Goal: Answer question/provide support: Answer question/provide support

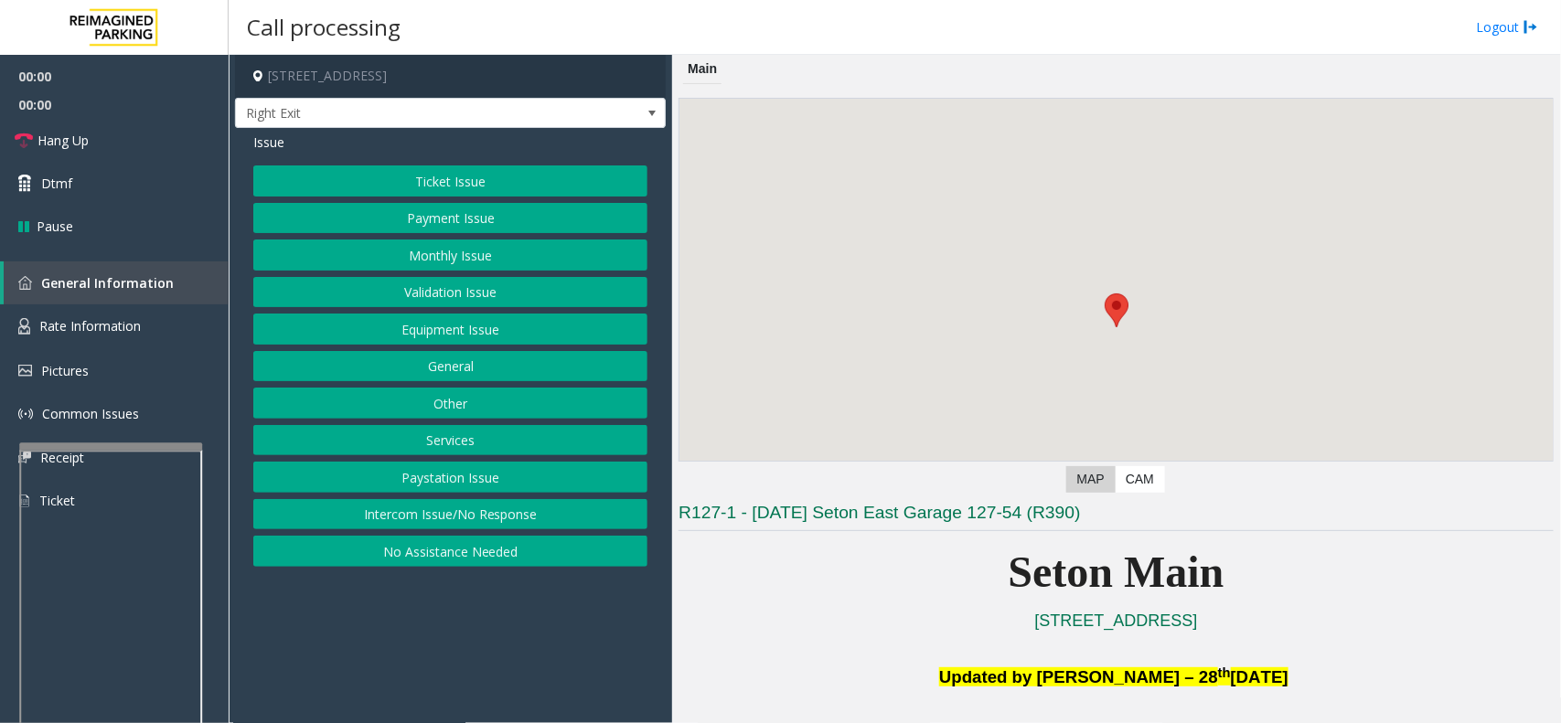
scroll to position [572, 0]
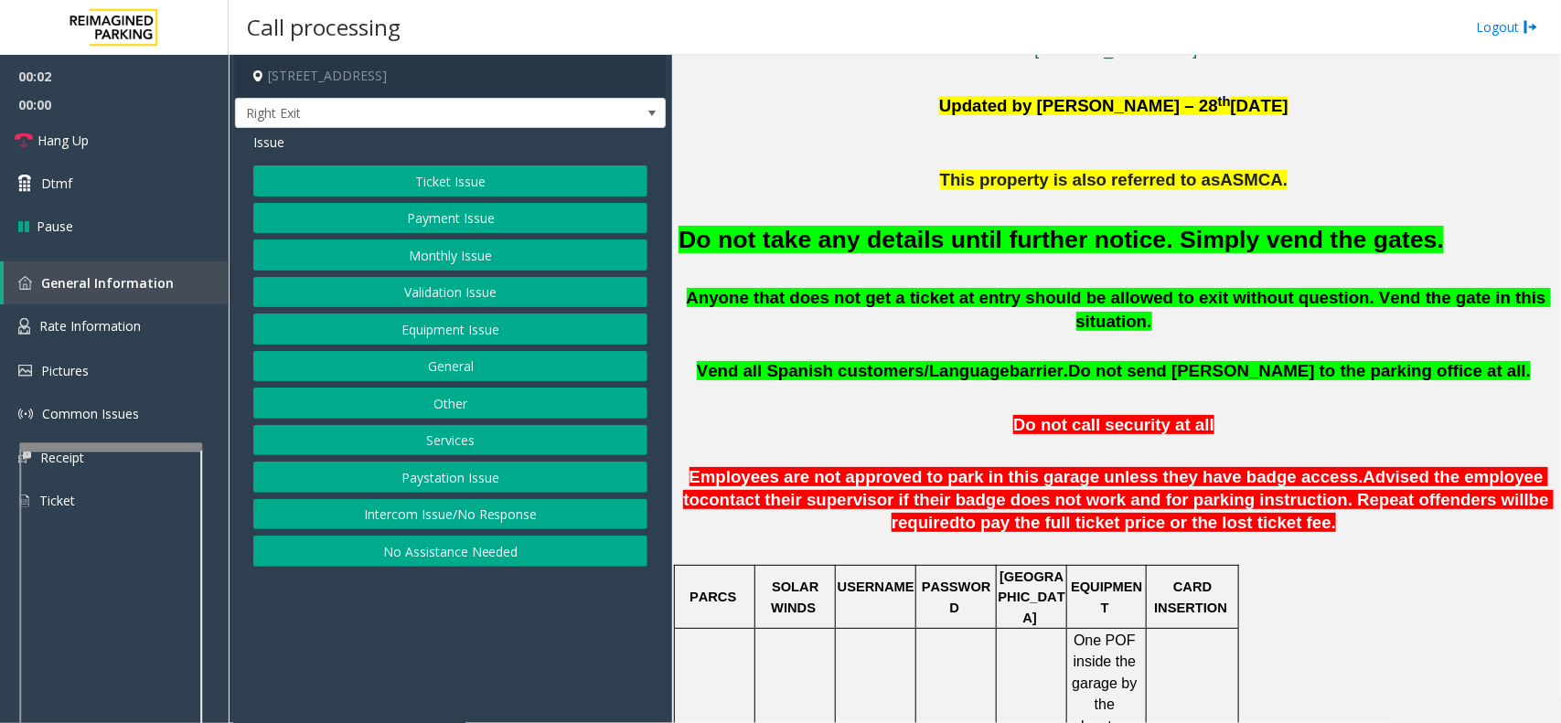
click at [506, 327] on button "Equipment Issue" at bounding box center [450, 329] width 394 height 31
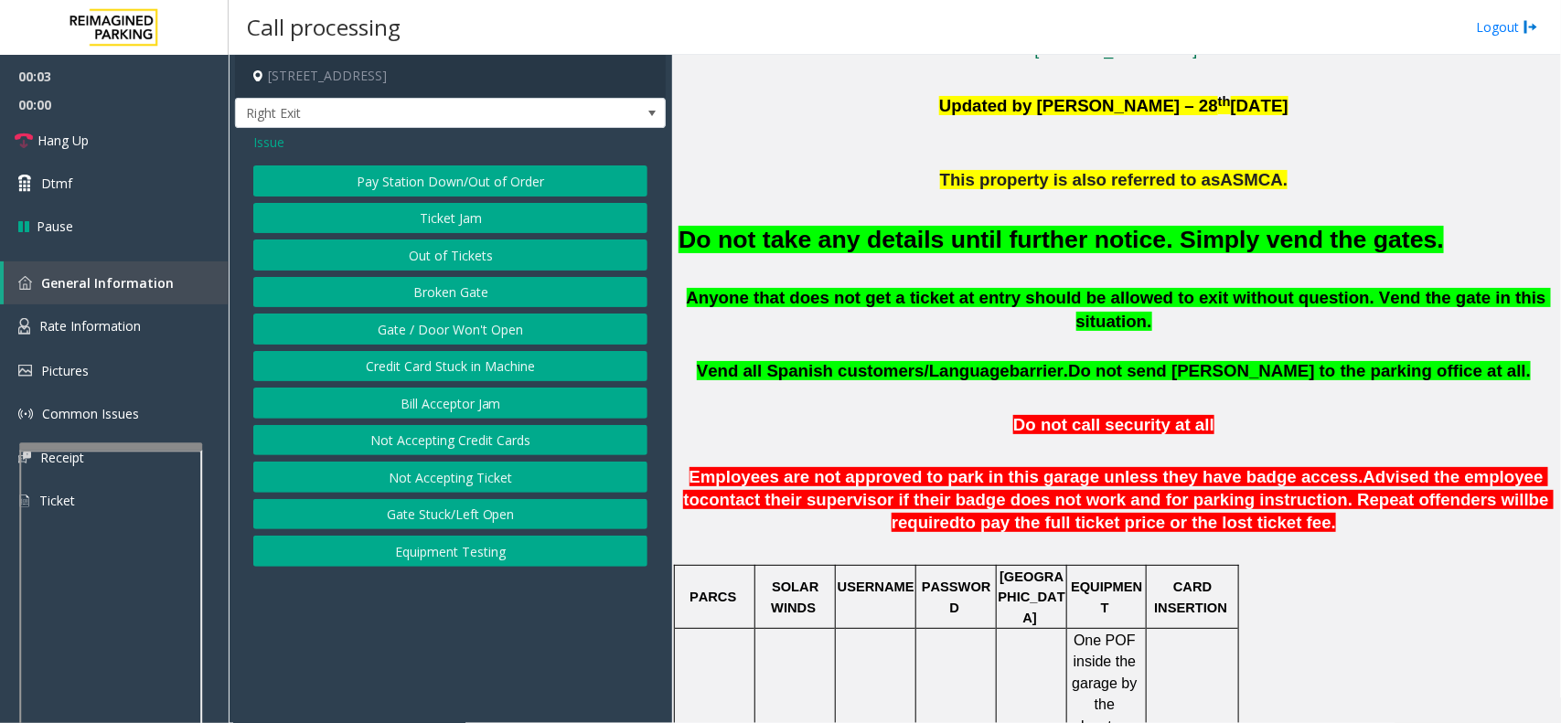
click at [506, 327] on button "Gate / Door Won't Open" at bounding box center [450, 329] width 394 height 31
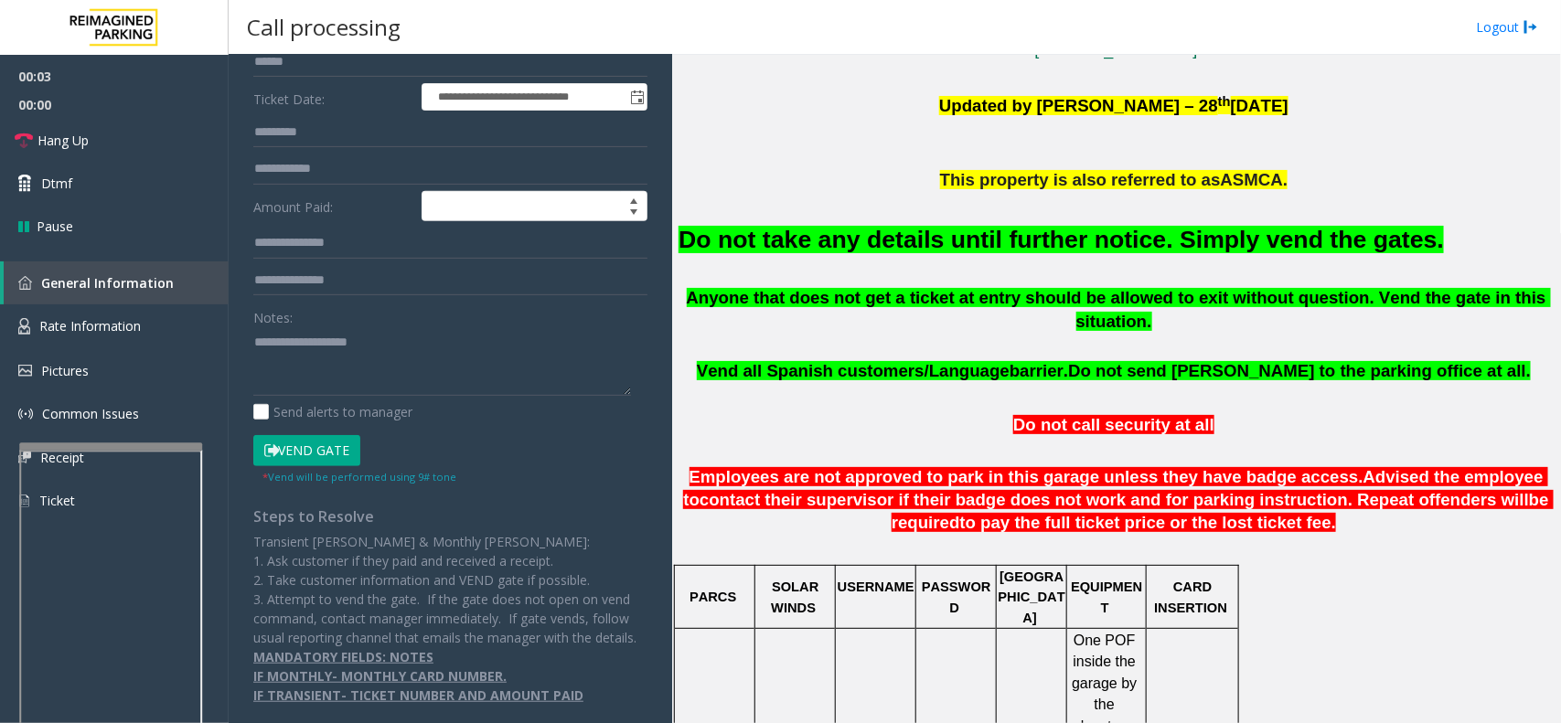
scroll to position [0, 0]
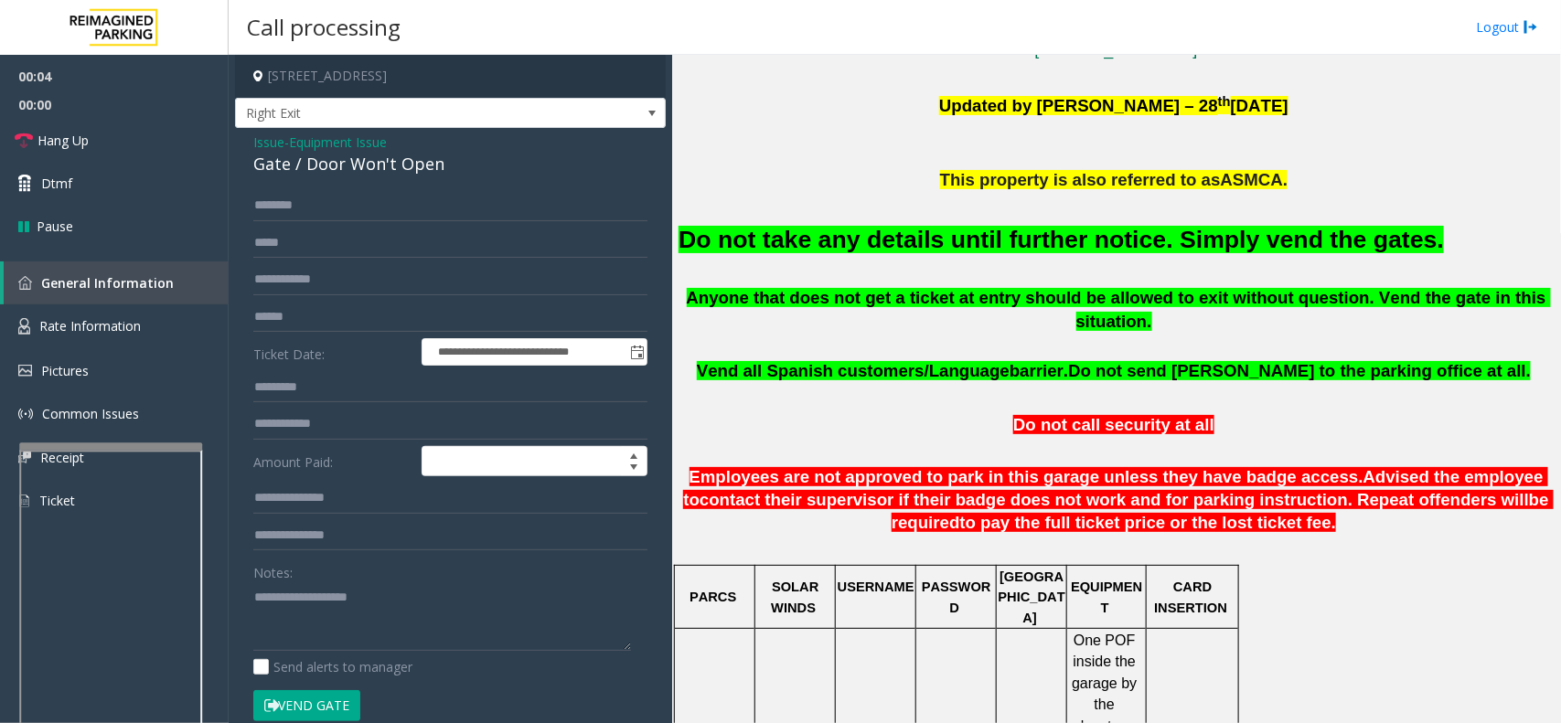
click at [307, 149] on span "Equipment Issue" at bounding box center [338, 142] width 98 height 19
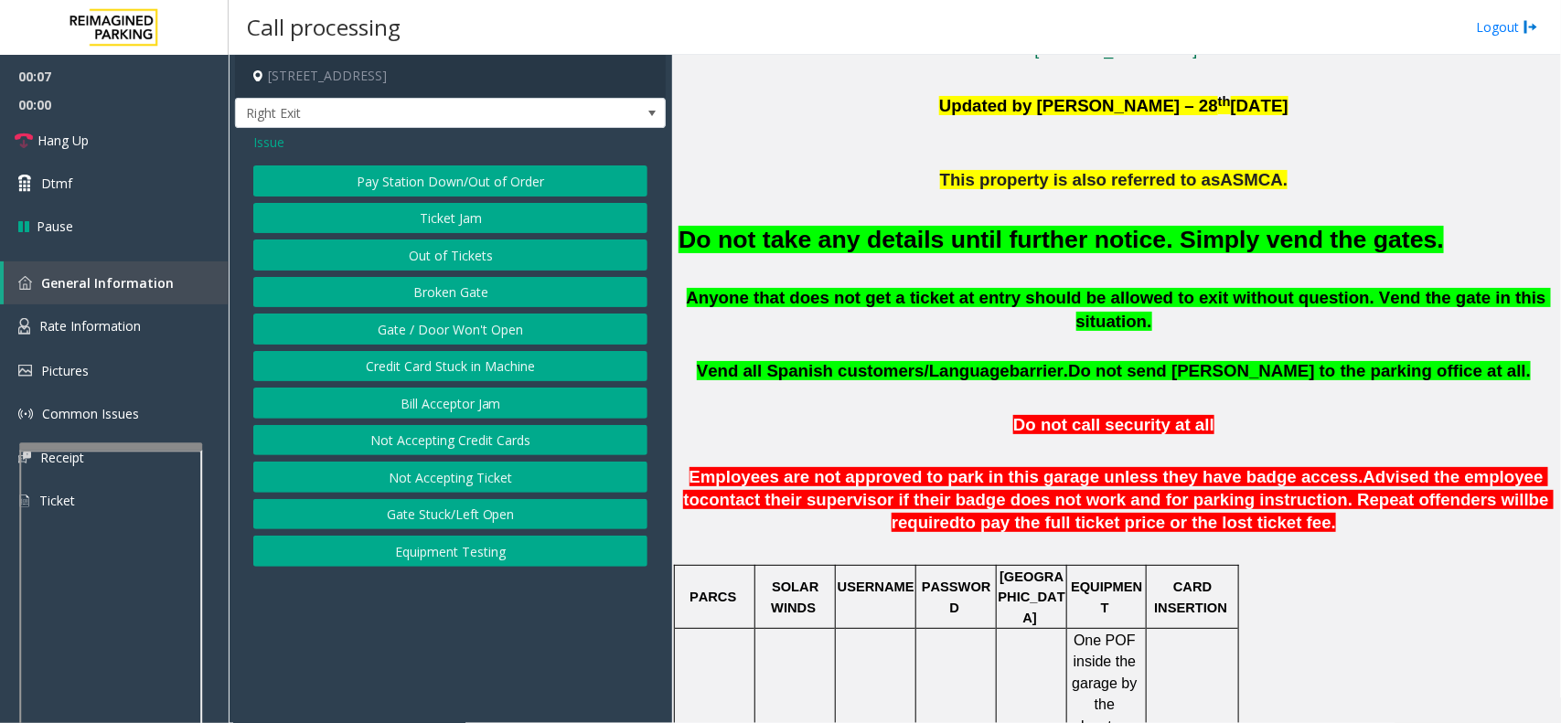
click at [266, 152] on span "Issue" at bounding box center [268, 142] width 31 height 19
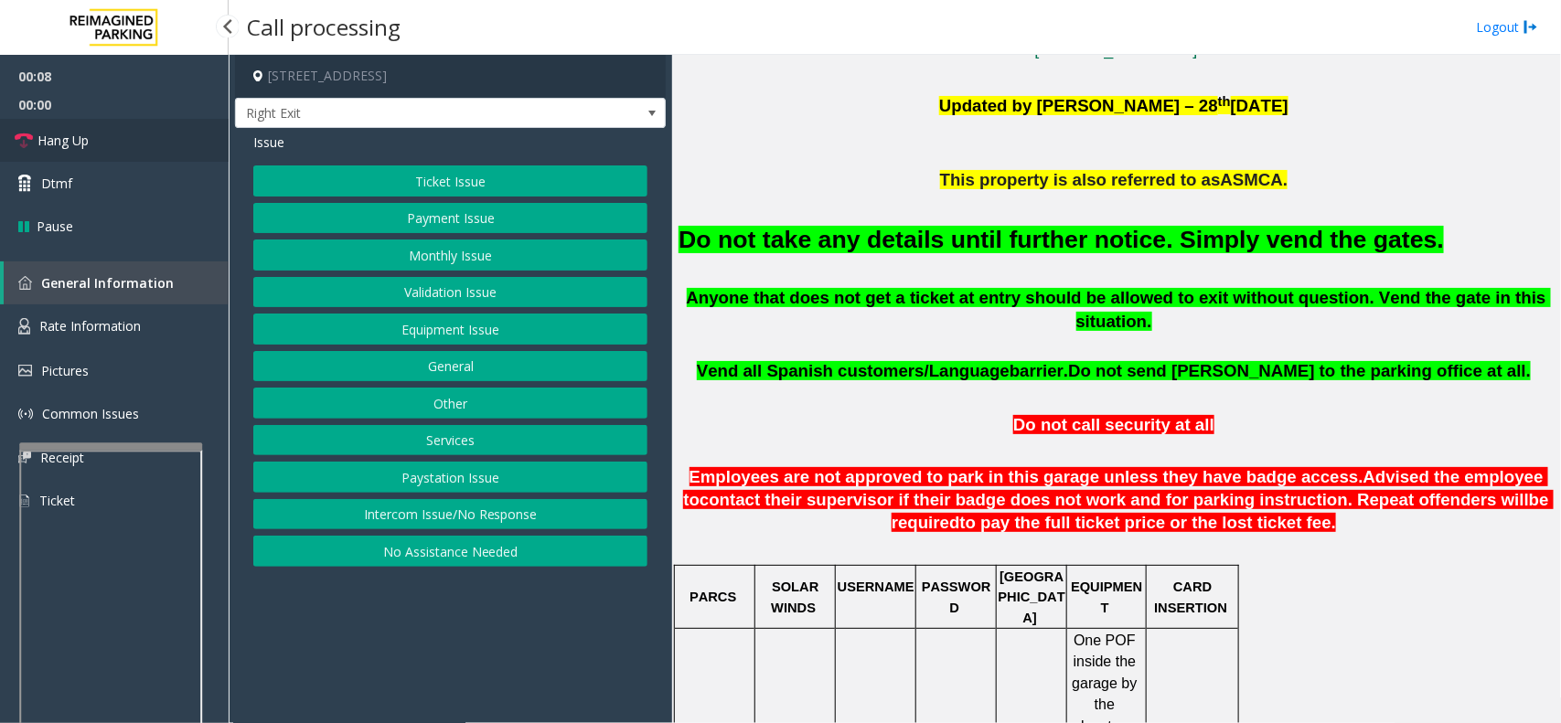
click at [156, 146] on link "Hang Up" at bounding box center [114, 140] width 229 height 43
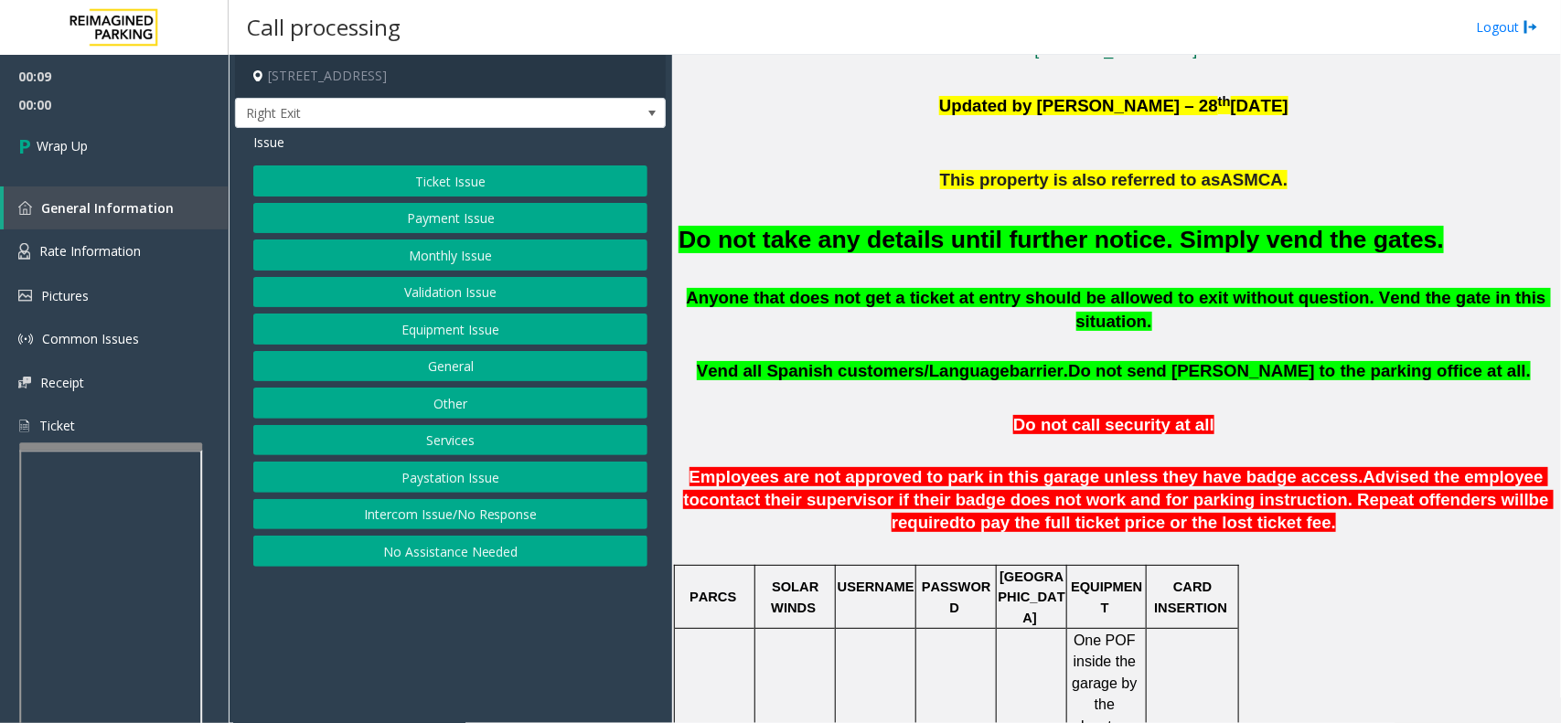
click at [446, 540] on div "Ticket Issue Payment Issue Monthly Issue Validation Issue Equipment Issue Gener…" at bounding box center [450, 366] width 394 height 401
click at [426, 560] on button "No Assistance Needed" at bounding box center [450, 551] width 394 height 31
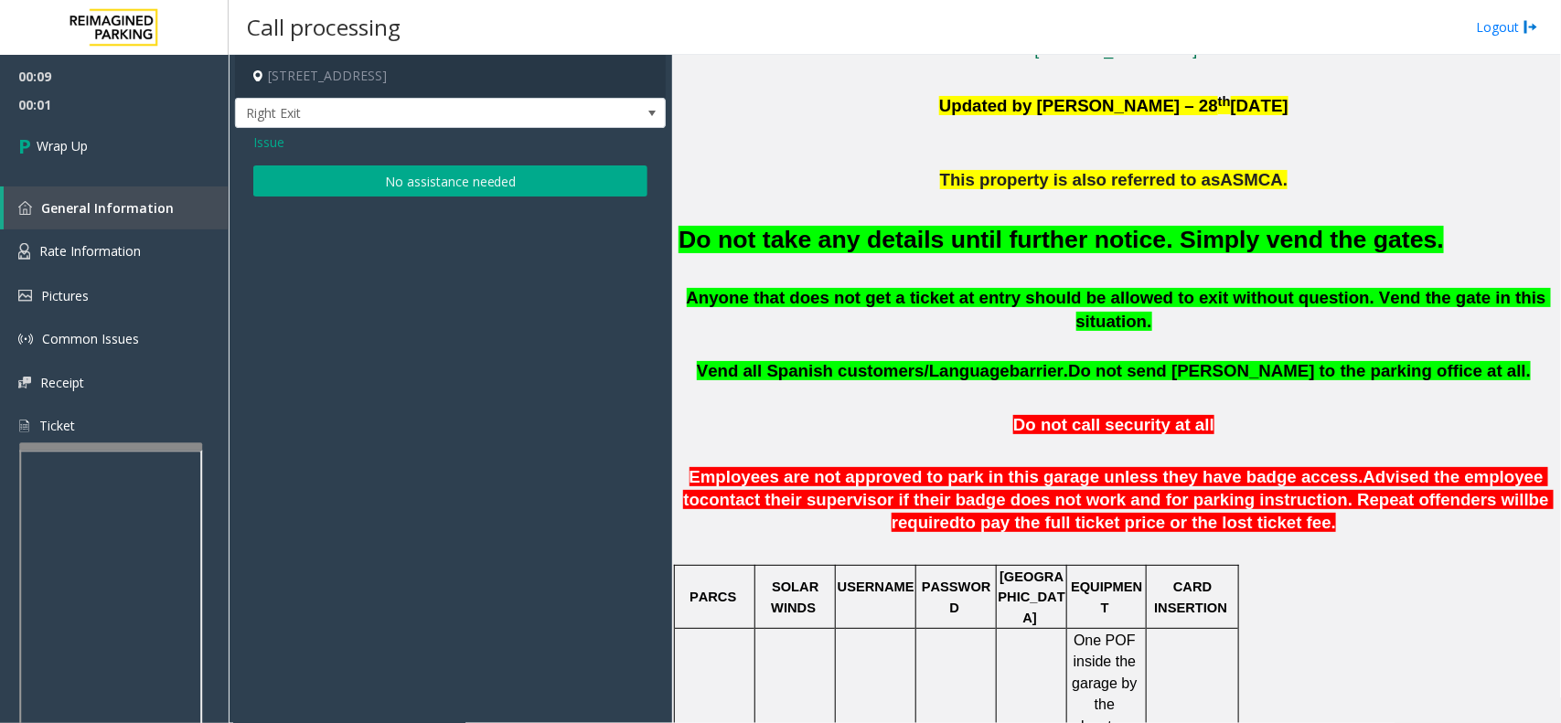
click at [268, 193] on button "No assistance needed" at bounding box center [450, 181] width 394 height 31
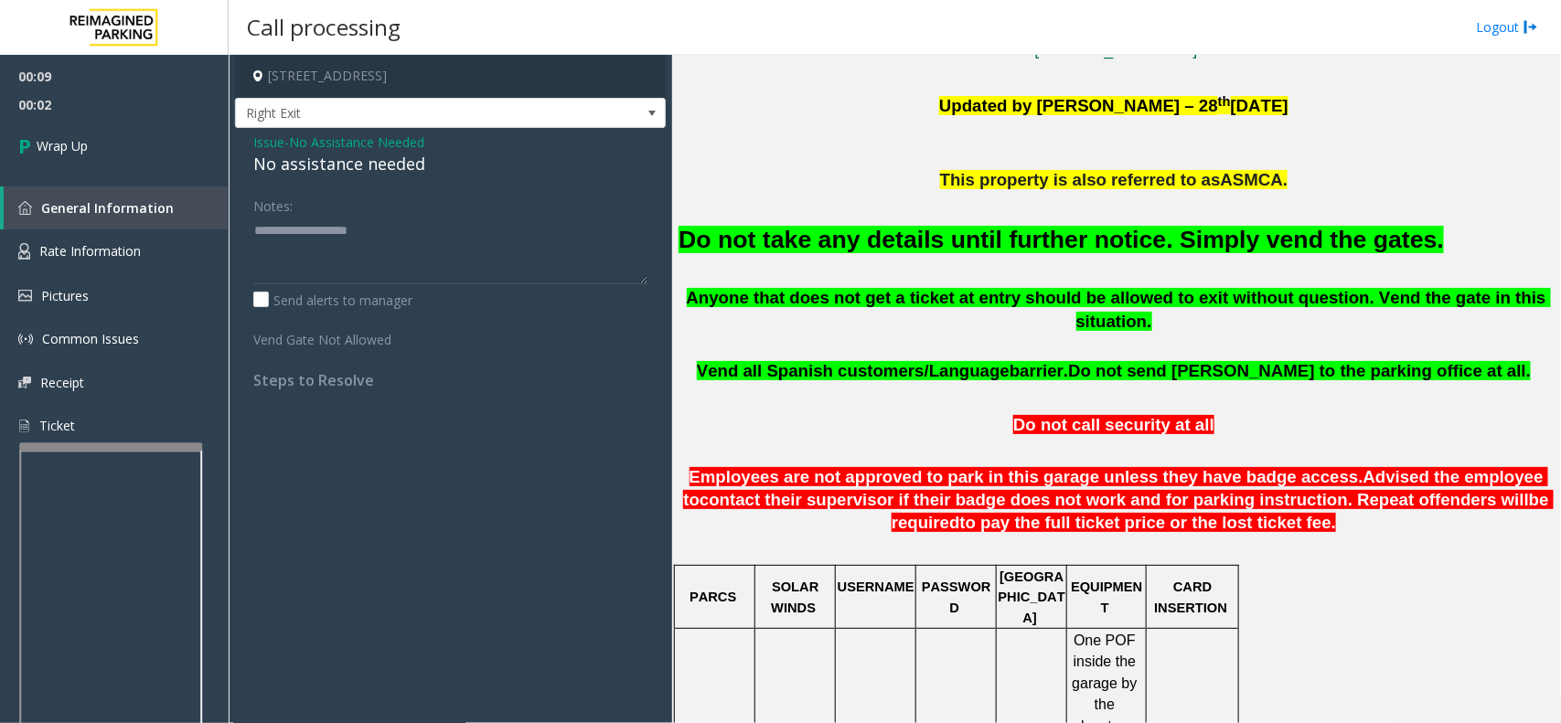
click at [286, 176] on div "No assistance needed" at bounding box center [450, 164] width 394 height 25
click at [294, 170] on div "No assistance needed" at bounding box center [450, 164] width 394 height 25
copy div "No assistance needed"
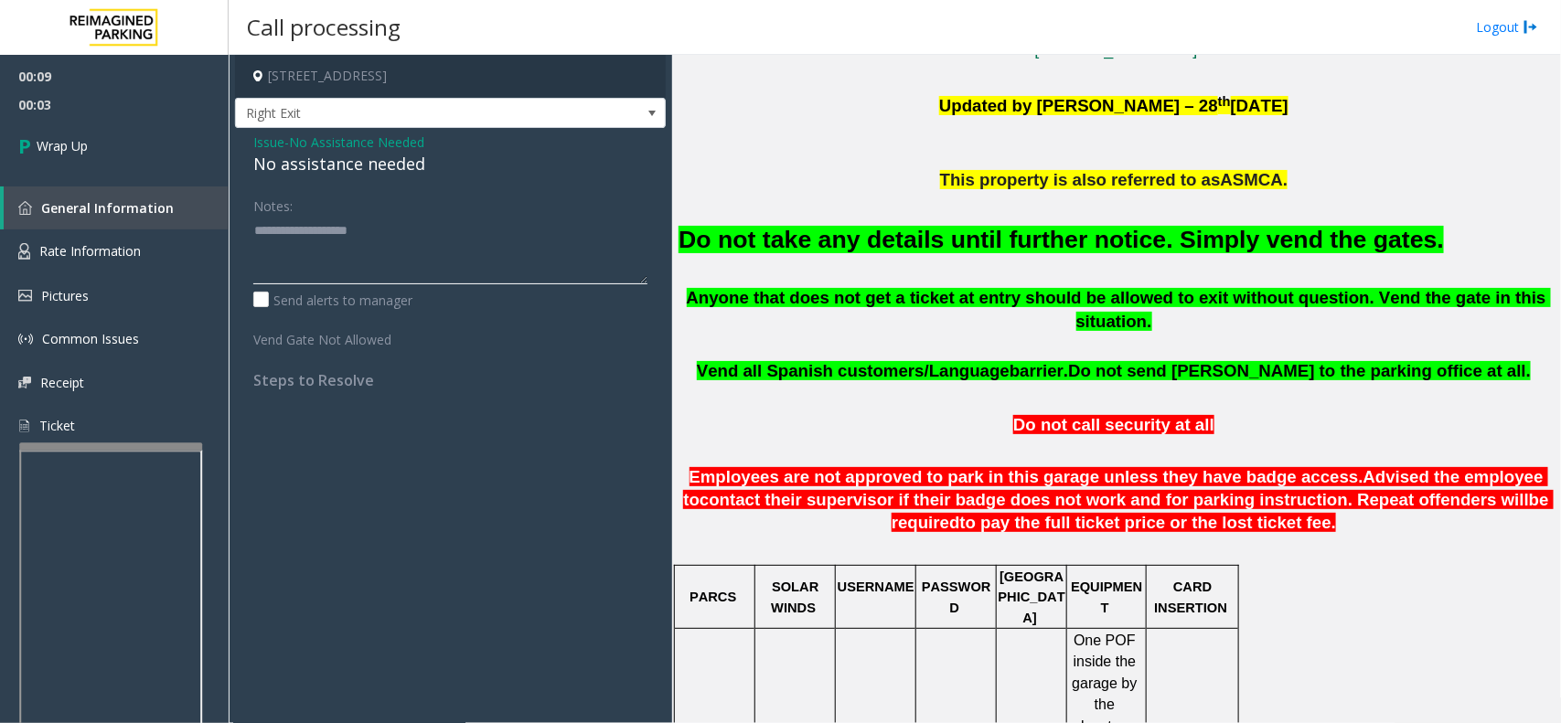
paste textarea "**********"
click at [318, 249] on textarea at bounding box center [450, 250] width 394 height 69
type textarea "**********"
click at [0, 65] on span "00:09" at bounding box center [114, 76] width 229 height 28
click at [147, 123] on link "Wrap Up" at bounding box center [114, 146] width 229 height 54
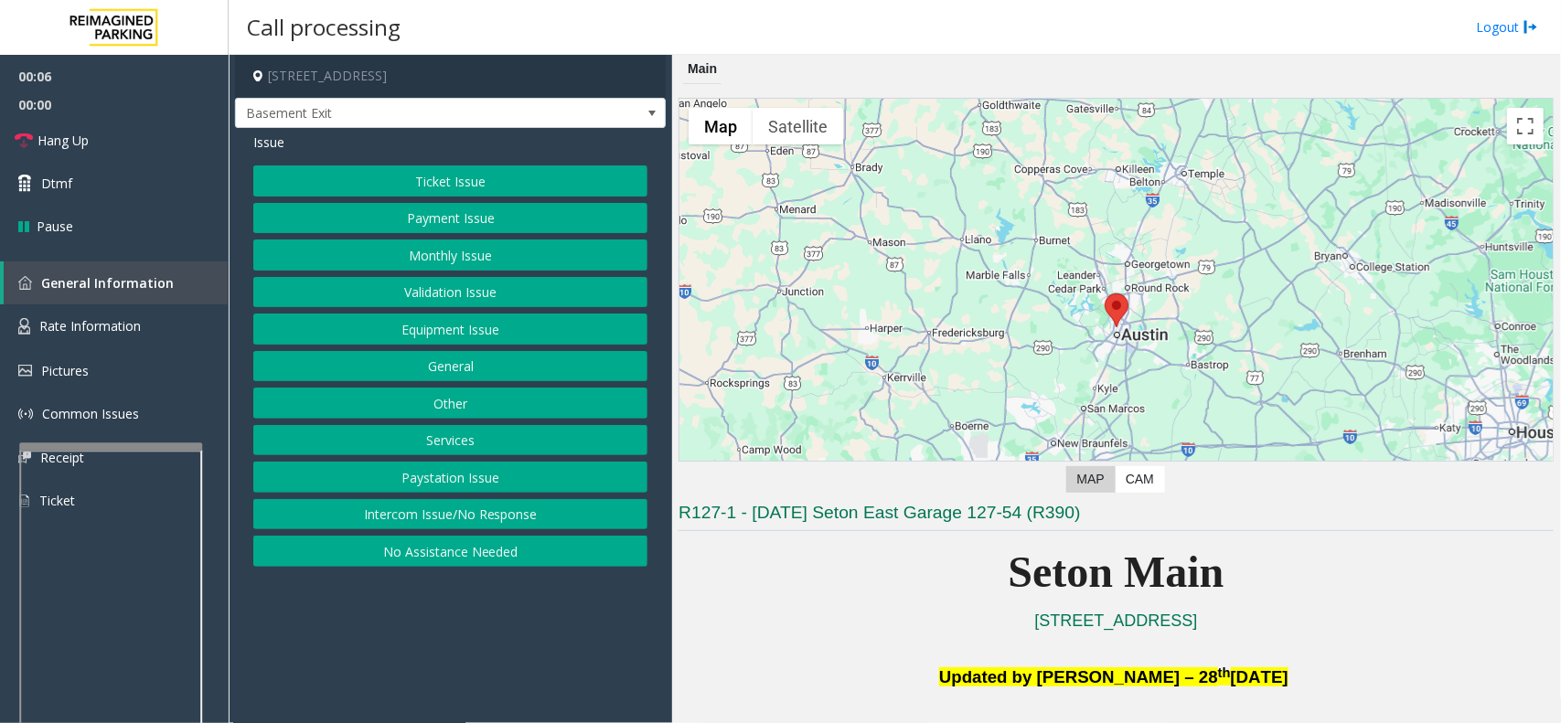
click at [465, 331] on button "Equipment Issue" at bounding box center [450, 329] width 394 height 31
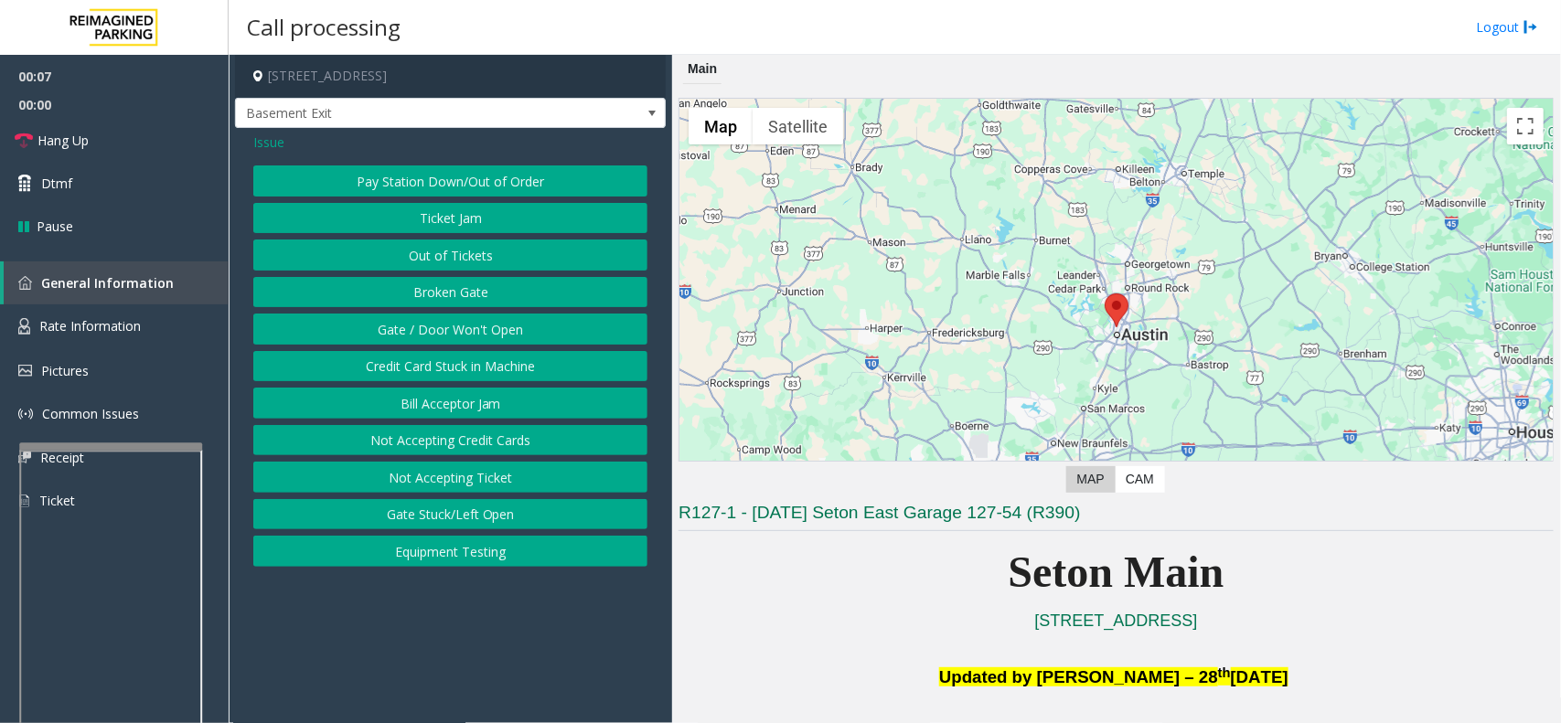
click at [465, 331] on button "Gate / Door Won't Open" at bounding box center [450, 329] width 394 height 31
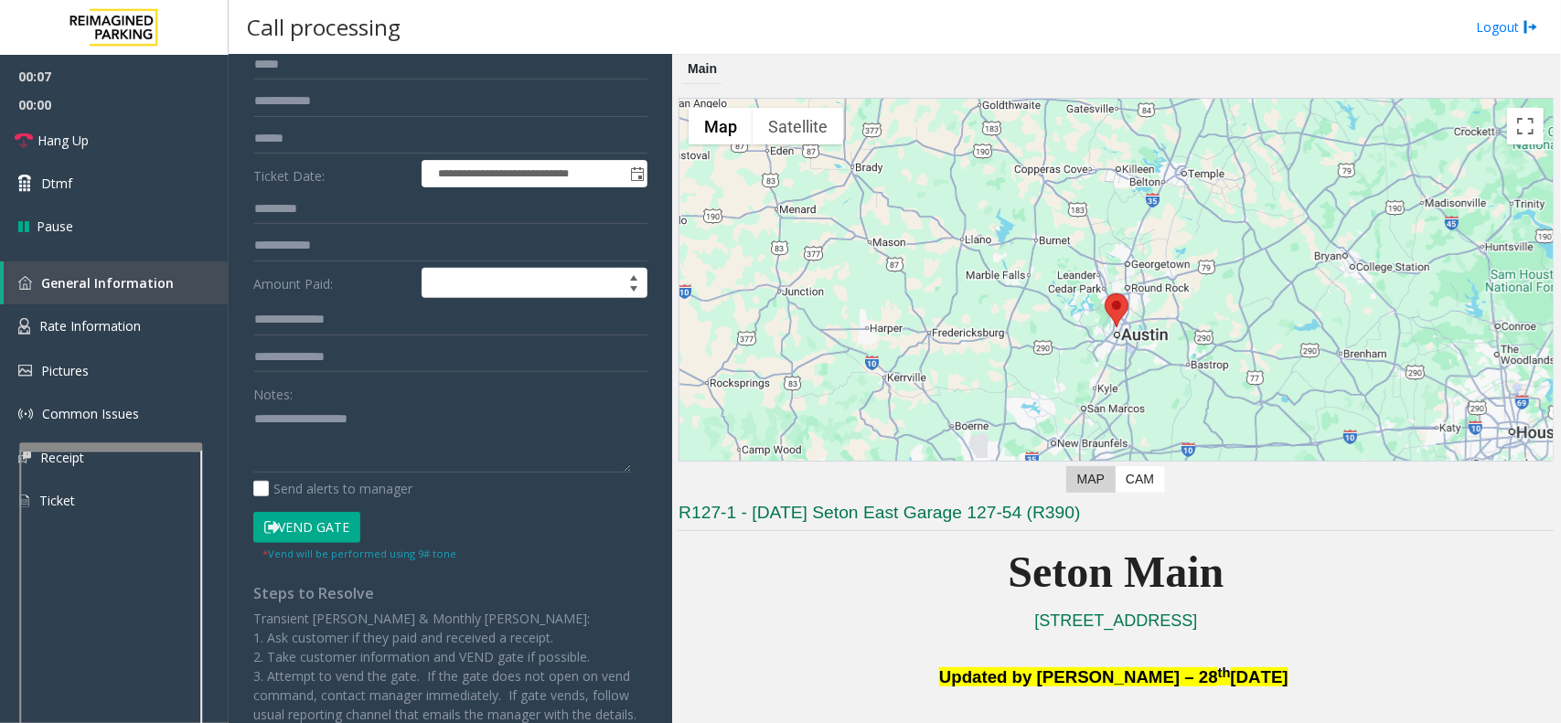
scroll to position [275, 0]
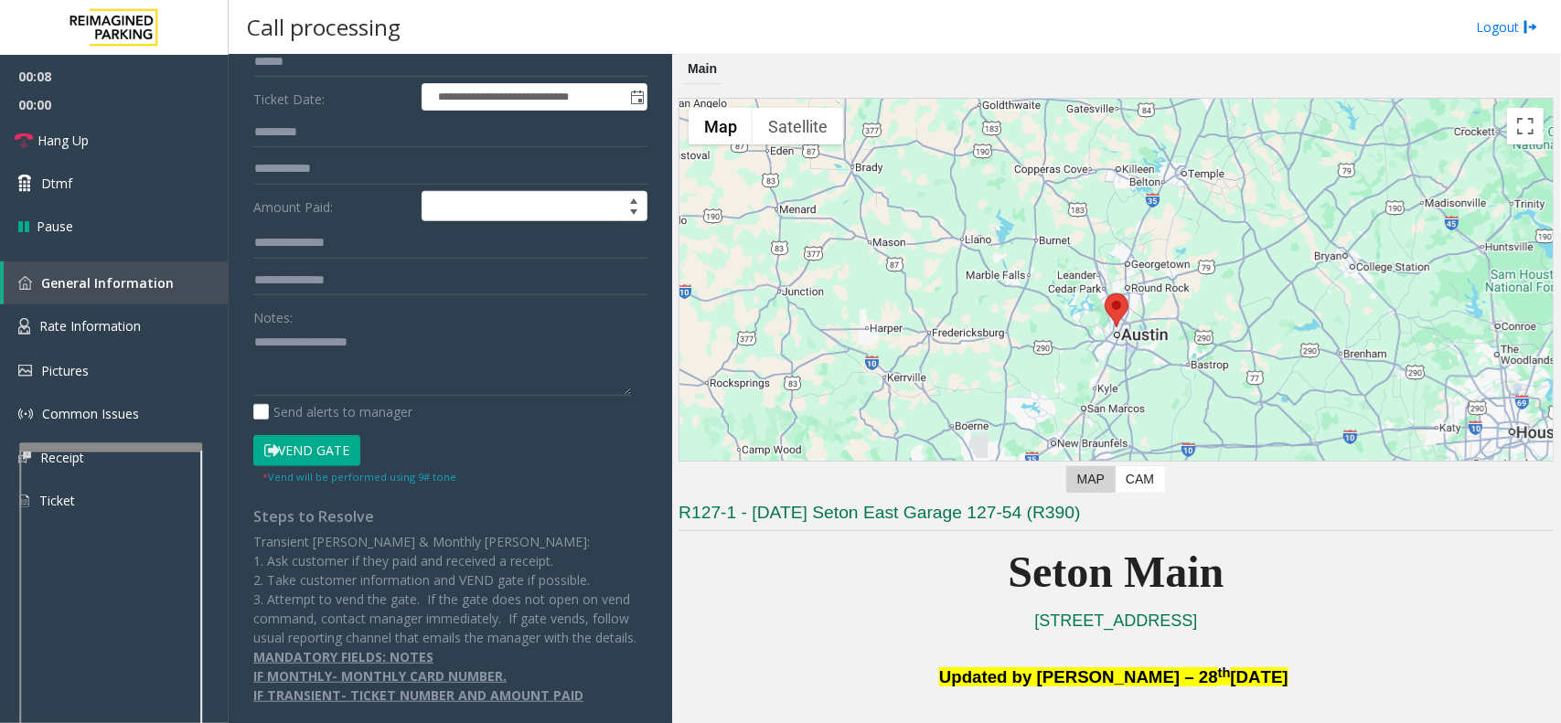
click at [327, 435] on button "Vend Gate" at bounding box center [306, 450] width 107 height 31
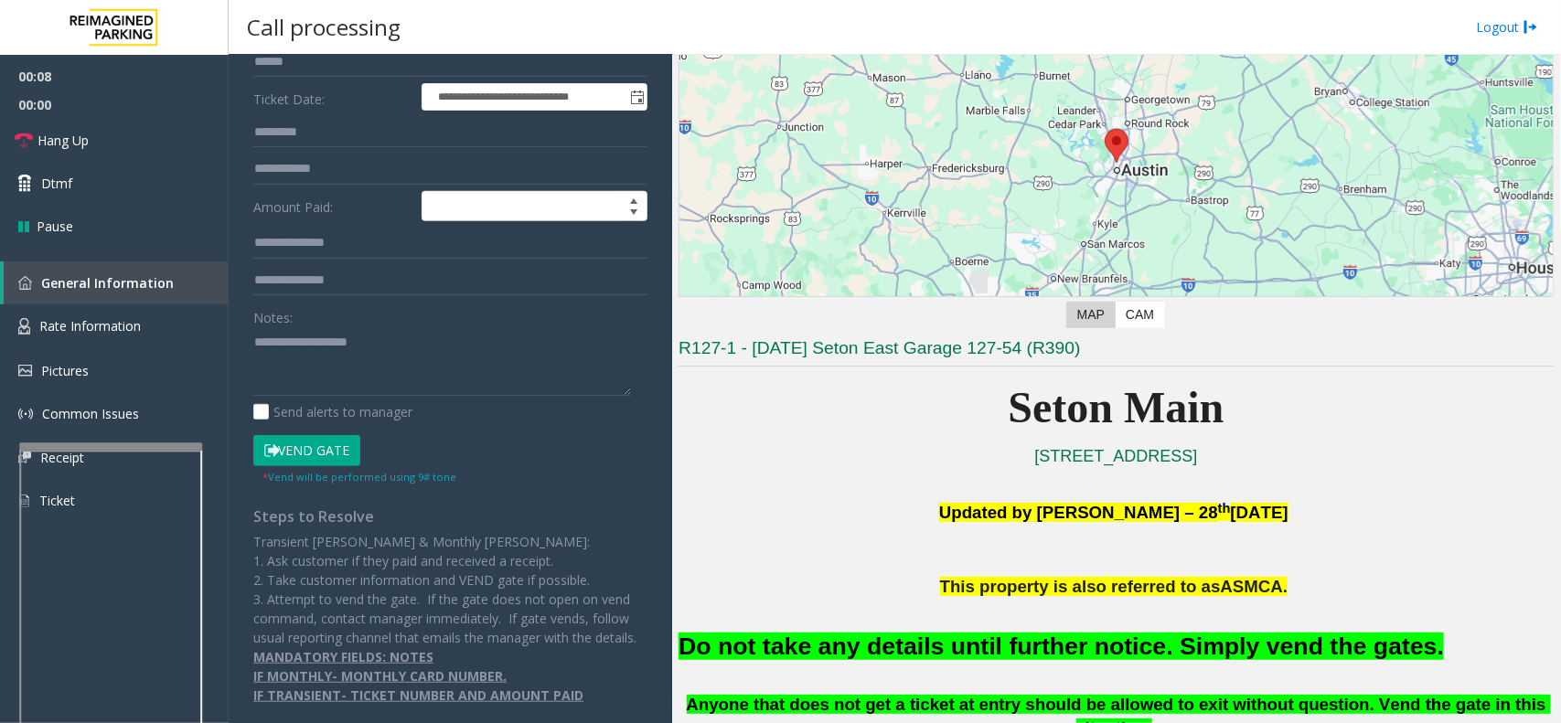
scroll to position [457, 0]
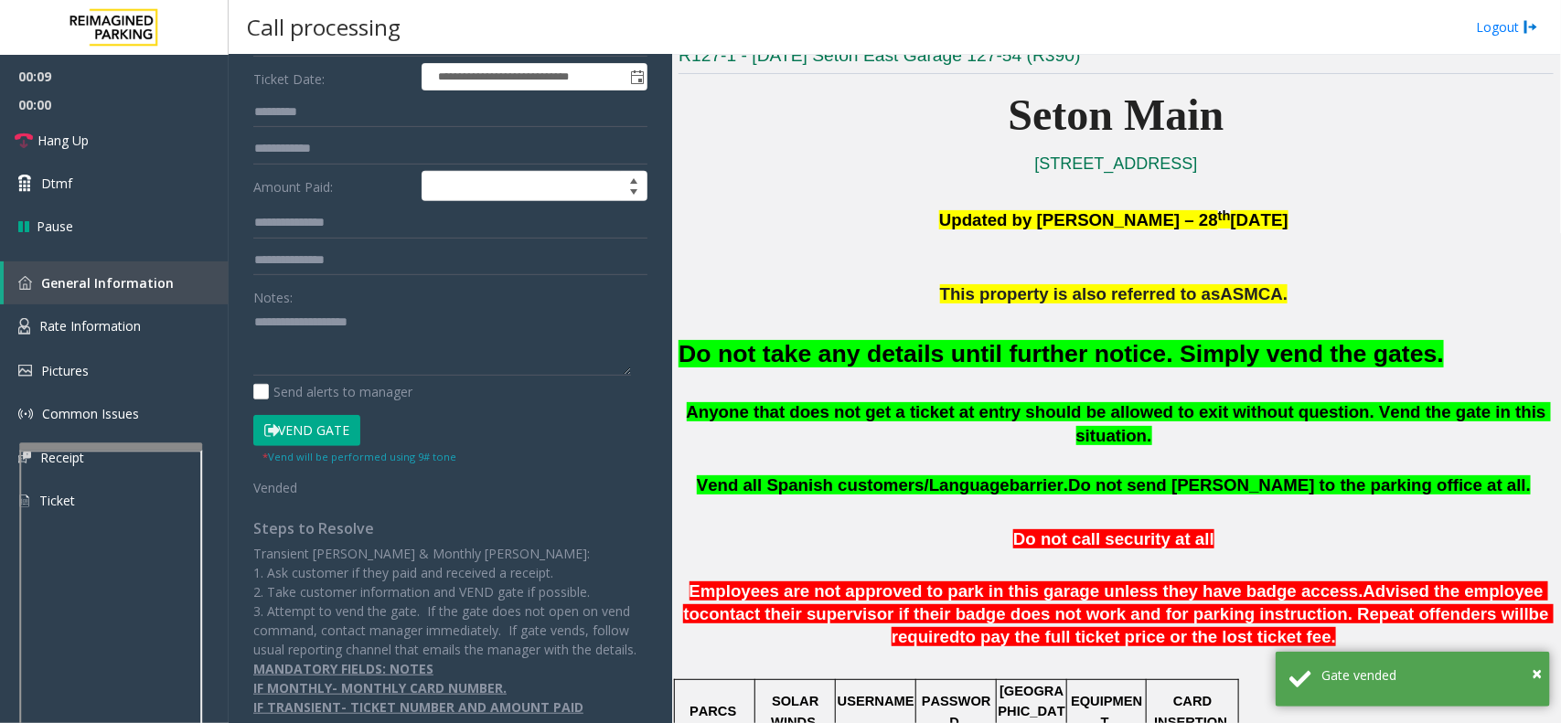
click at [926, 361] on font "Do not take any details until further notice. Simply vend the gates." at bounding box center [1062, 353] width 766 height 27
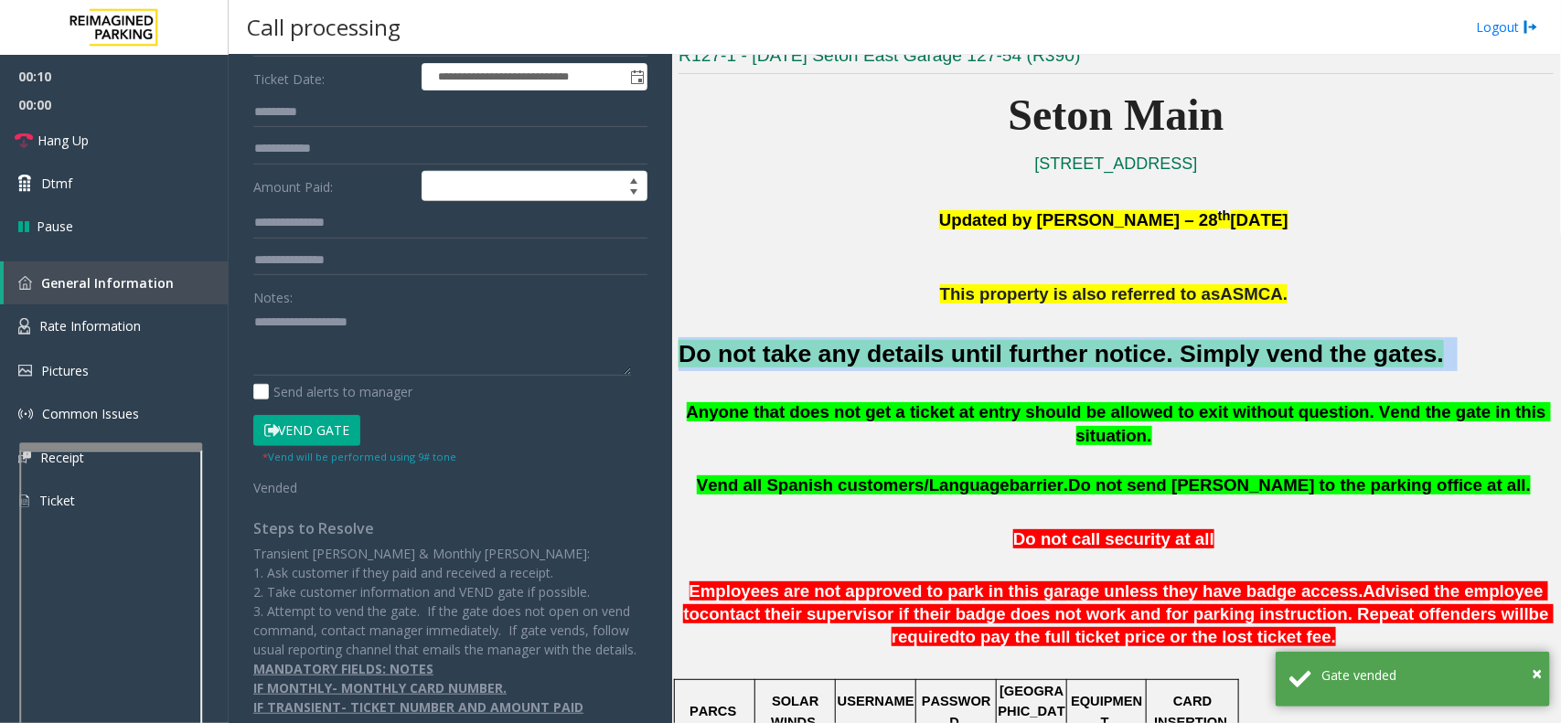
click at [926, 361] on font "Do not take any details until further notice. Simply vend the gates." at bounding box center [1062, 353] width 766 height 27
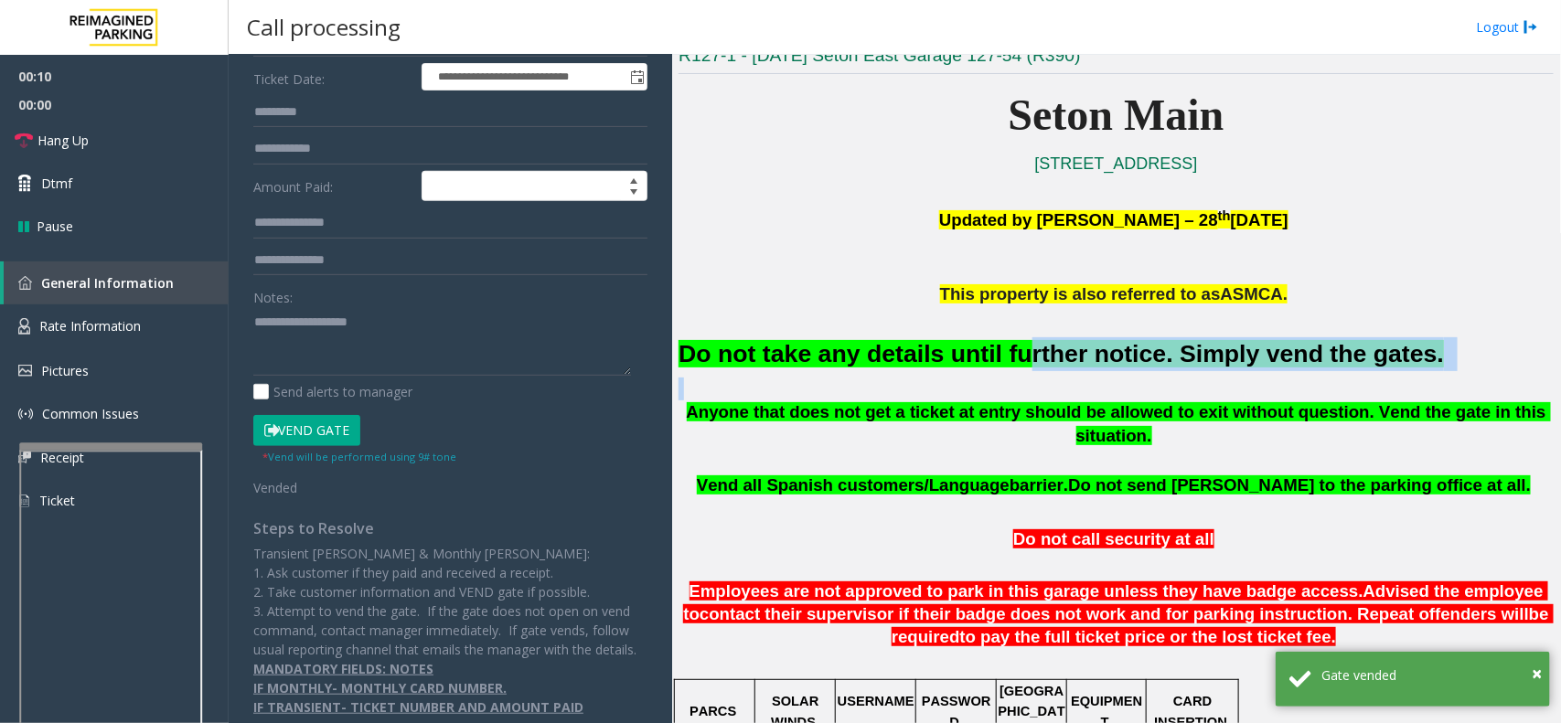
drag, startPoint x: 1011, startPoint y: 377, endPoint x: 985, endPoint y: 371, distance: 26.2
click at [985, 371] on div "Do not take any details until further notice. Simply vend the gates." at bounding box center [1116, 352] width 875 height 93
click at [994, 357] on font "Do not take any details until further notice. Simply vend the gates." at bounding box center [1062, 353] width 766 height 27
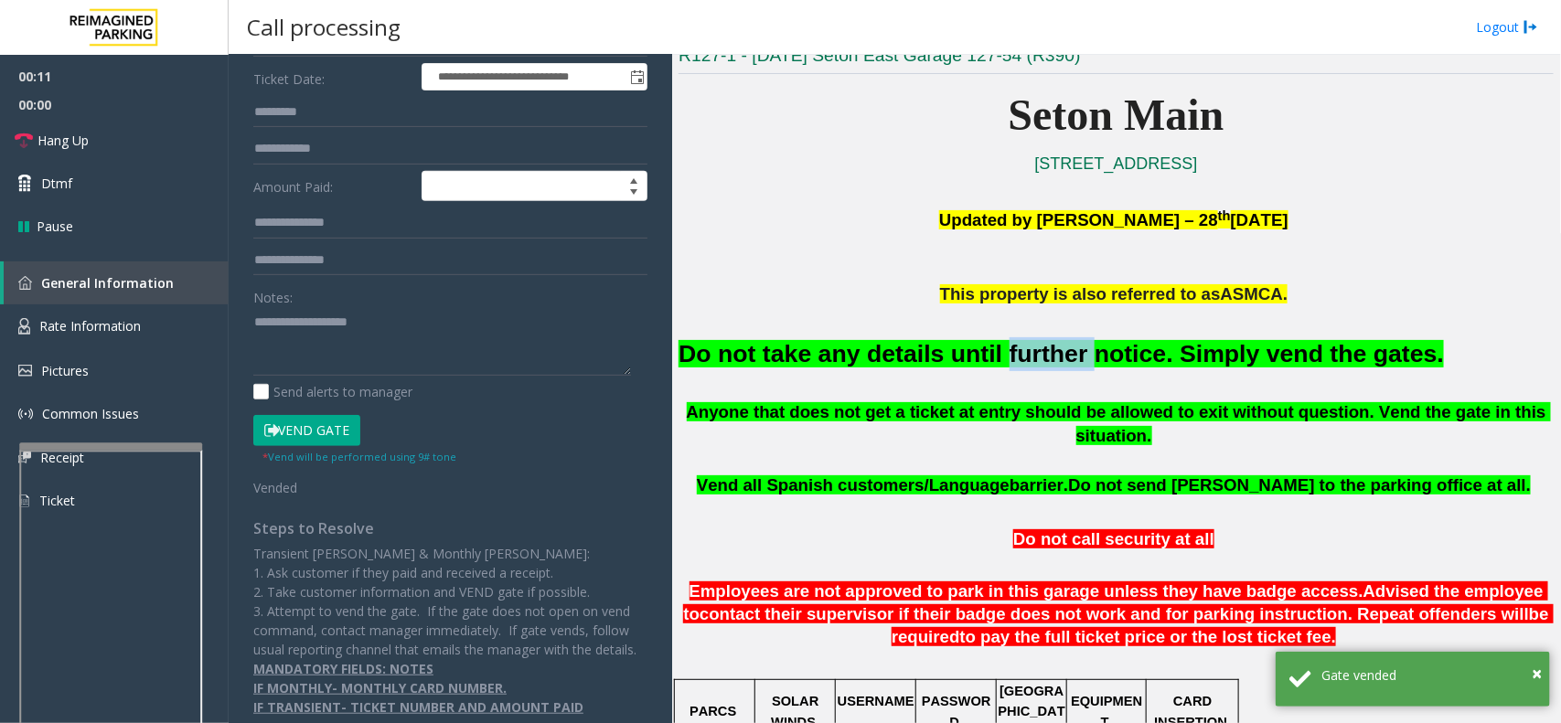
click at [994, 357] on font "Do not take any details until further notice. Simply vend the gates." at bounding box center [1062, 353] width 766 height 27
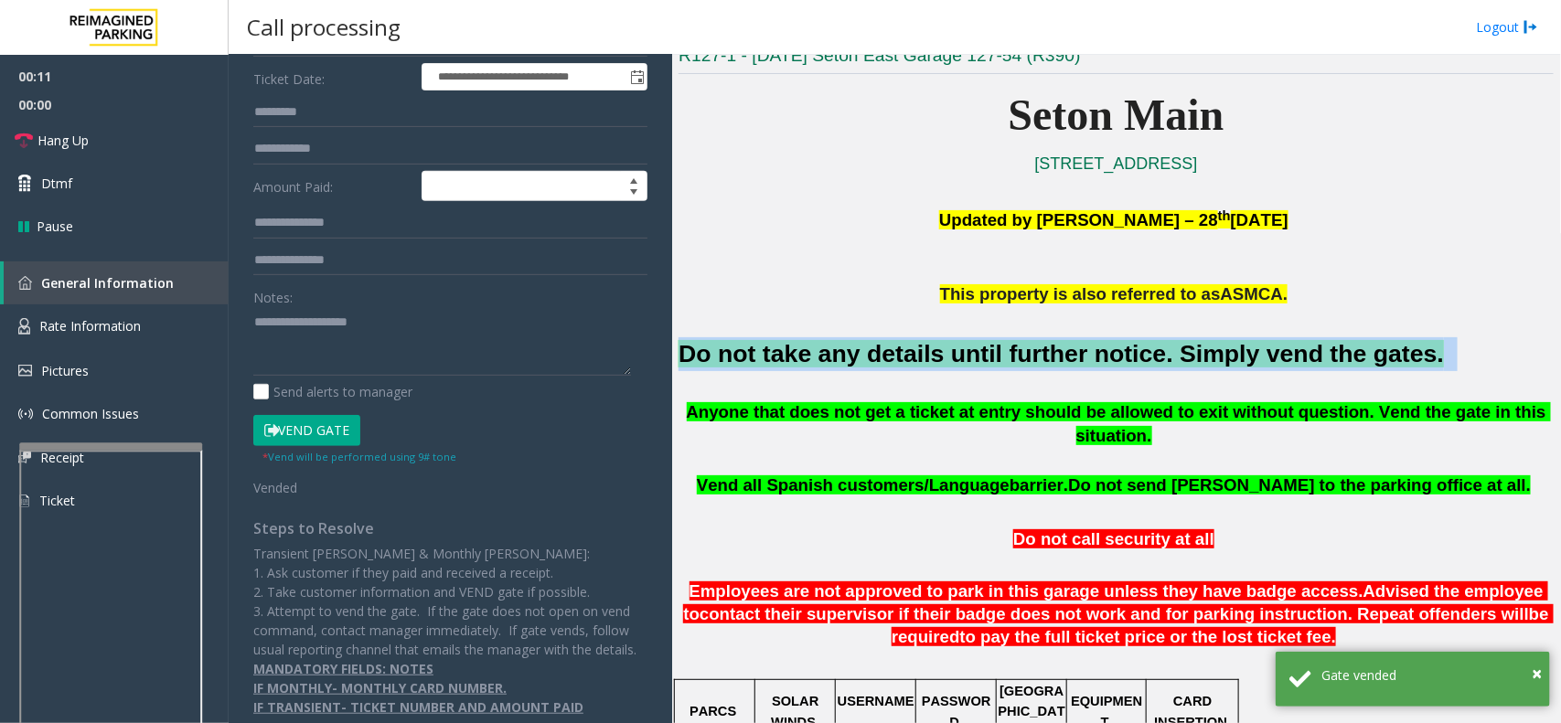
click at [994, 357] on font "Do not take any details until further notice. Simply vend the gates." at bounding box center [1062, 353] width 766 height 27
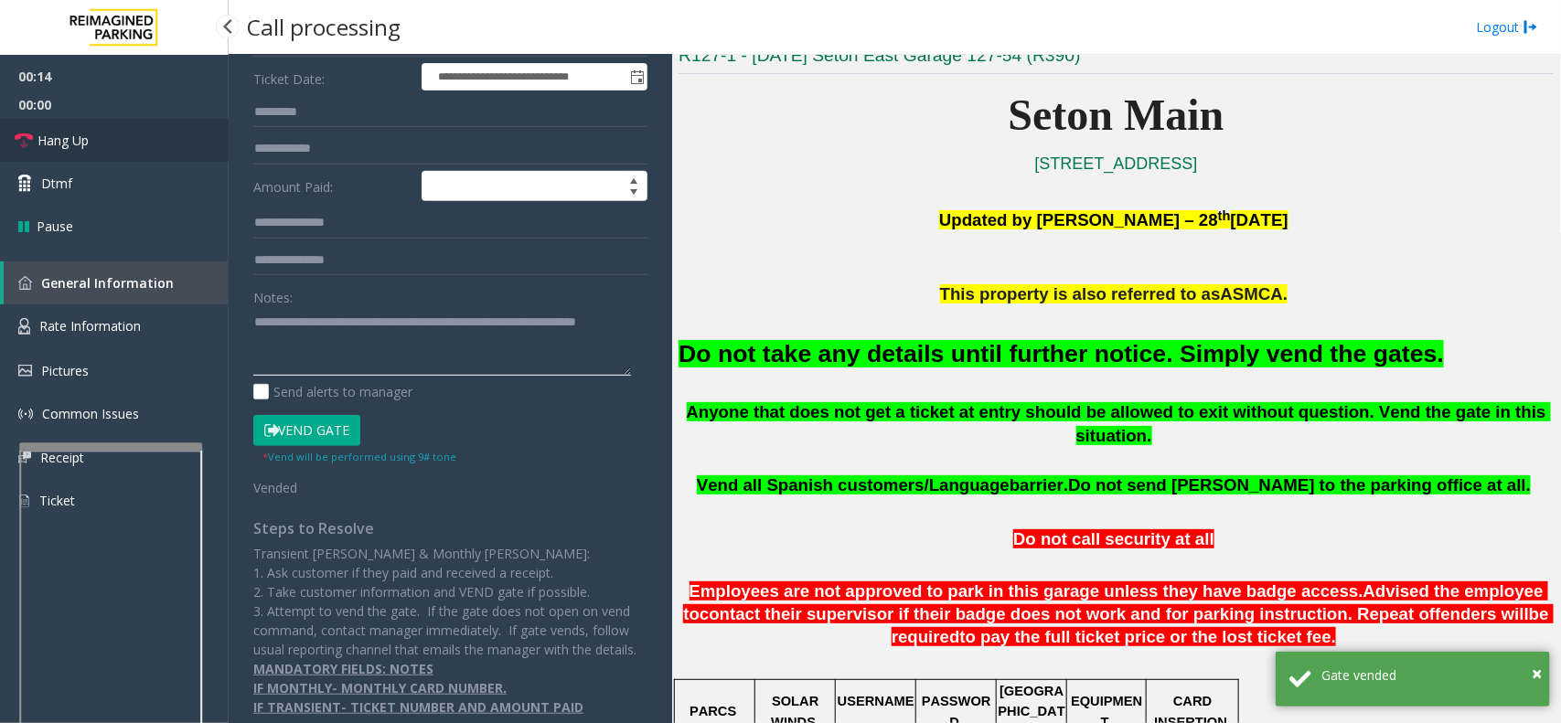
type textarea "**********"
click at [87, 139] on span "Hang Up" at bounding box center [62, 140] width 51 height 19
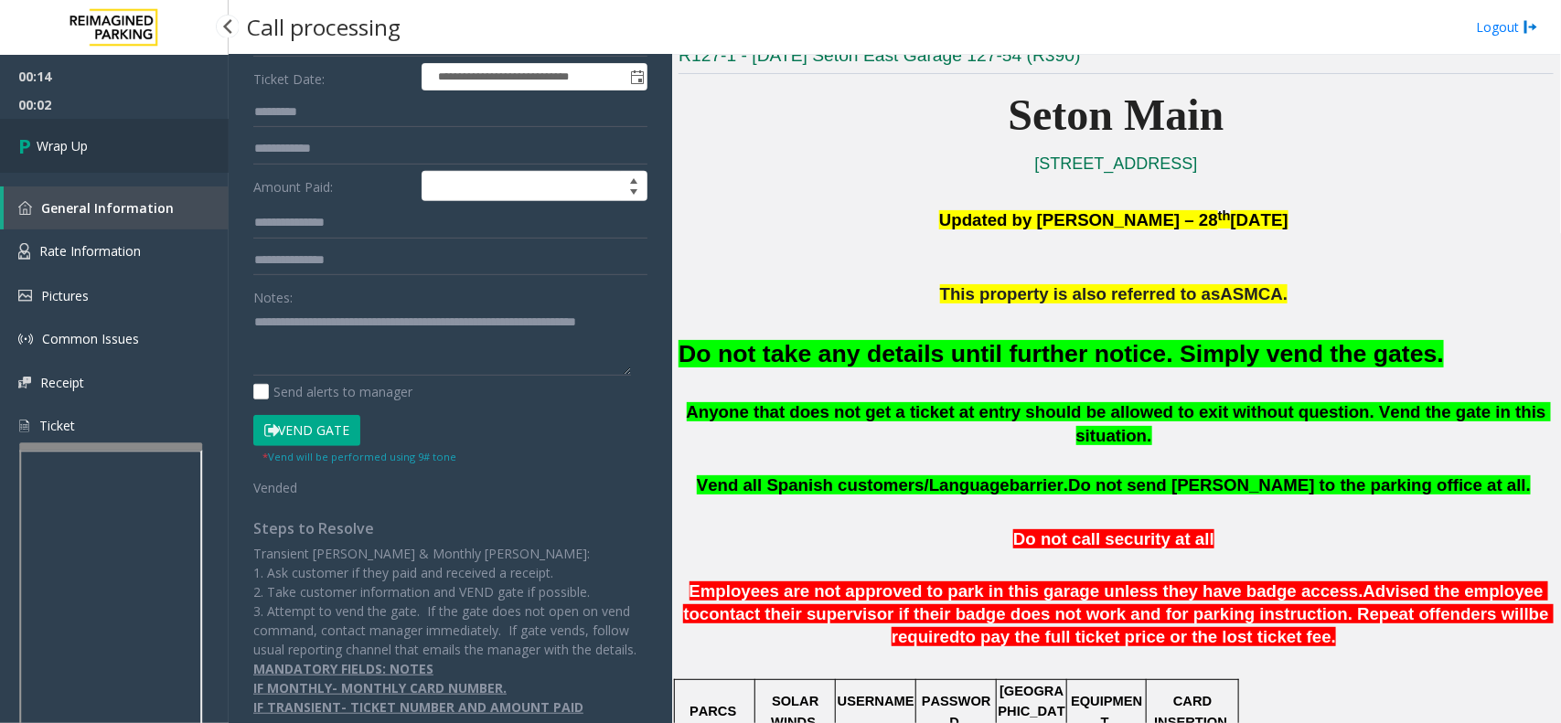
click at [87, 139] on span "Wrap Up" at bounding box center [62, 145] width 51 height 19
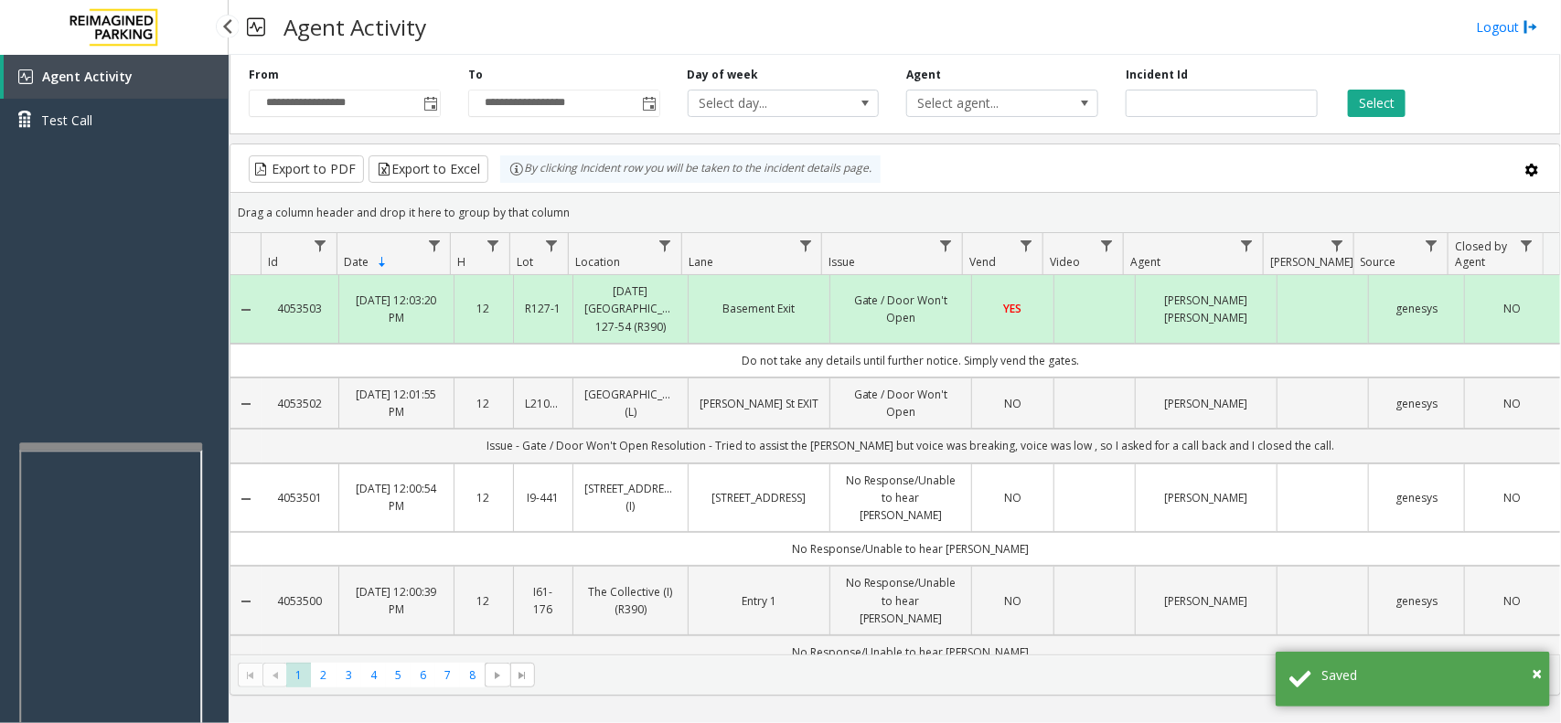
drag, startPoint x: 204, startPoint y: 340, endPoint x: 134, endPoint y: 307, distance: 77.7
click at [134, 307] on div "Agent Activity Test Call" at bounding box center [114, 416] width 229 height 723
drag, startPoint x: 706, startPoint y: 29, endPoint x: 453, endPoint y: 30, distance: 253.3
click at [453, 30] on div "Agent Activity Logout" at bounding box center [895, 27] width 1333 height 55
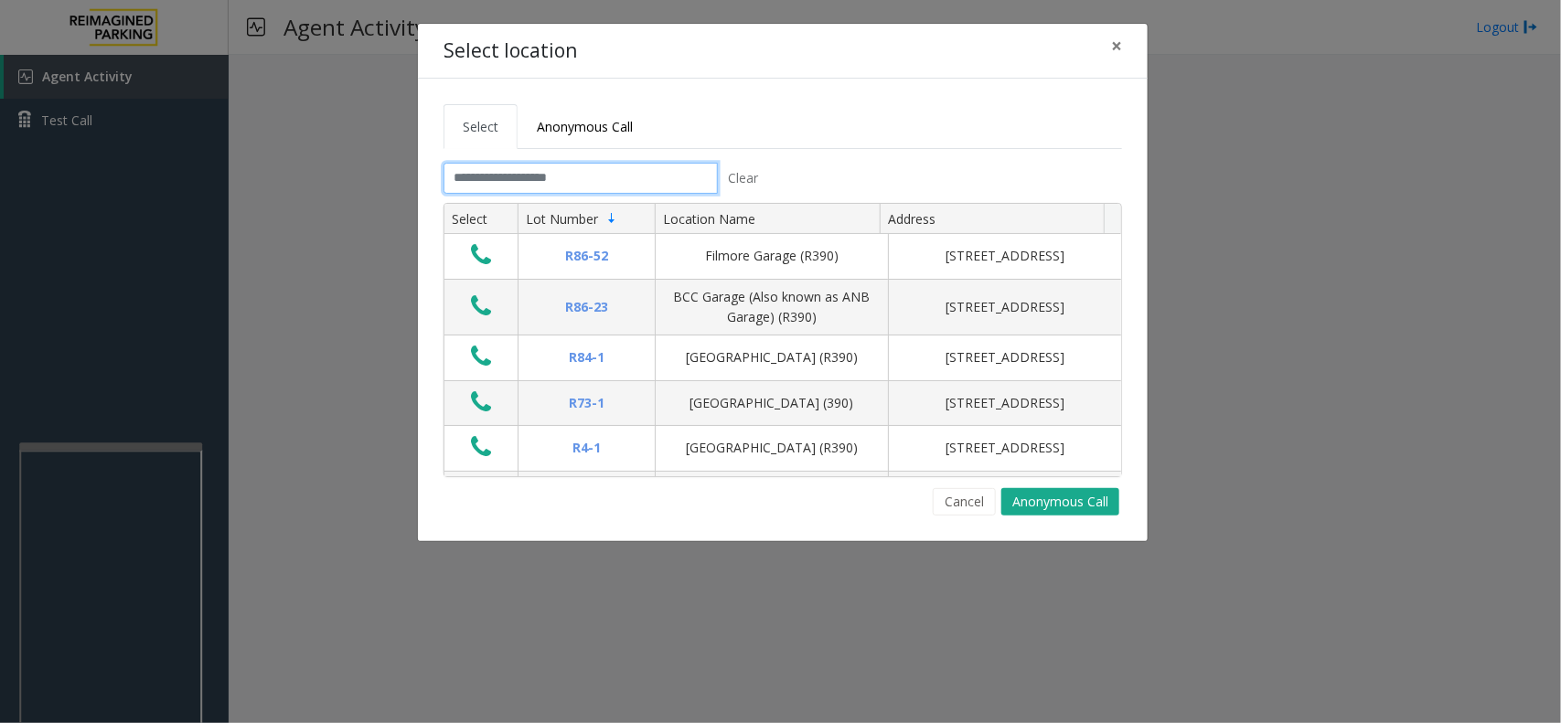
click at [637, 177] on input "text" at bounding box center [581, 178] width 274 height 31
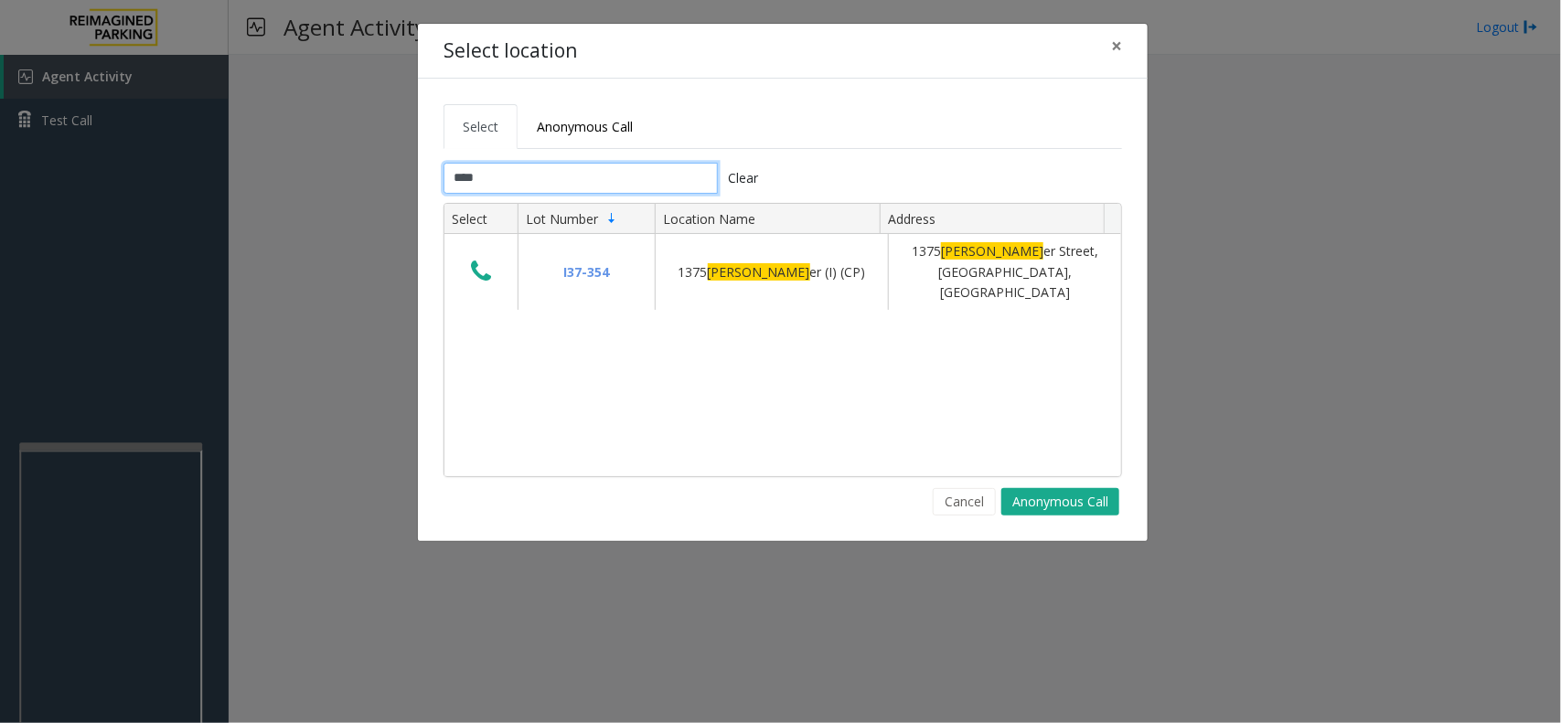
type input "****"
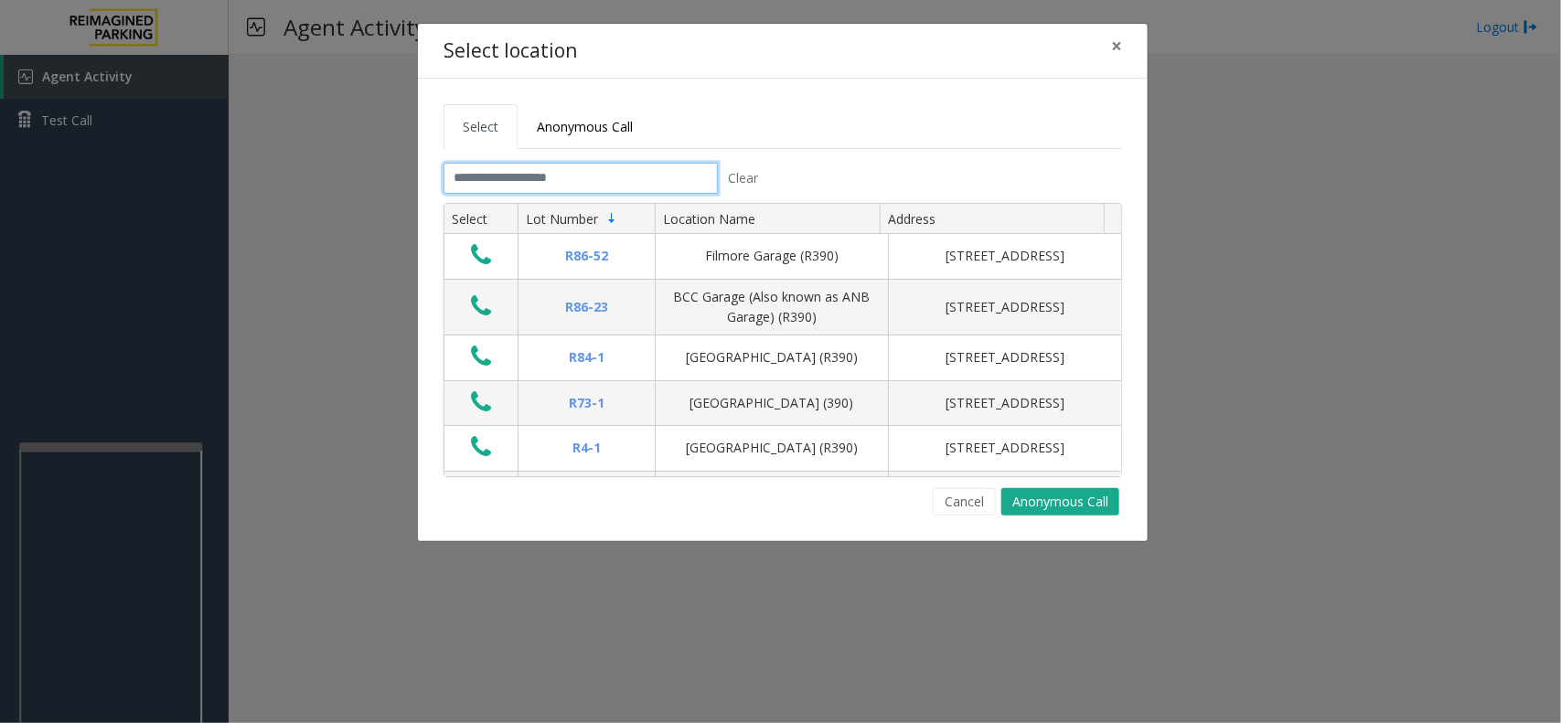
click at [622, 179] on input "text" at bounding box center [581, 178] width 274 height 31
click at [565, 187] on input "text" at bounding box center [581, 178] width 274 height 31
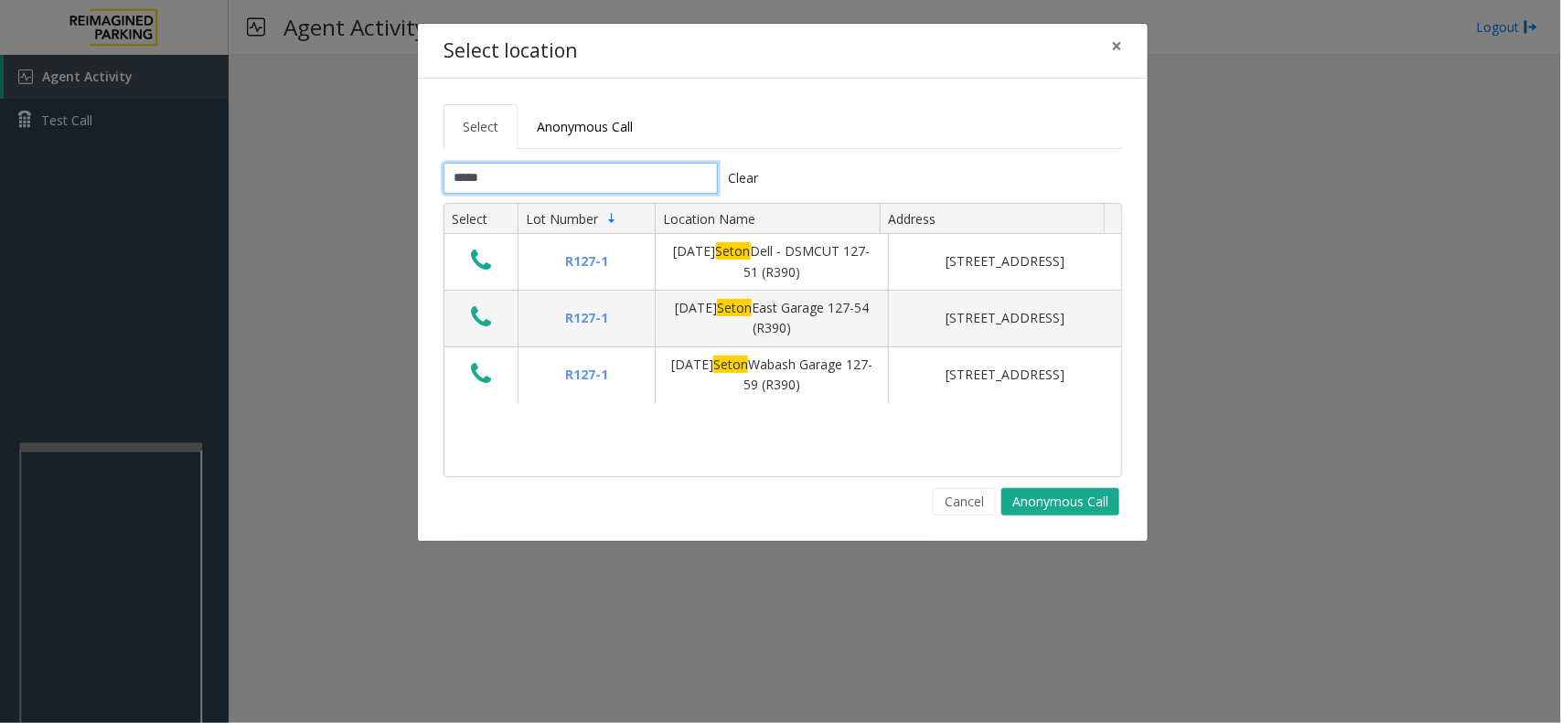
type input "*****"
click at [980, 498] on button "Cancel" at bounding box center [964, 501] width 63 height 27
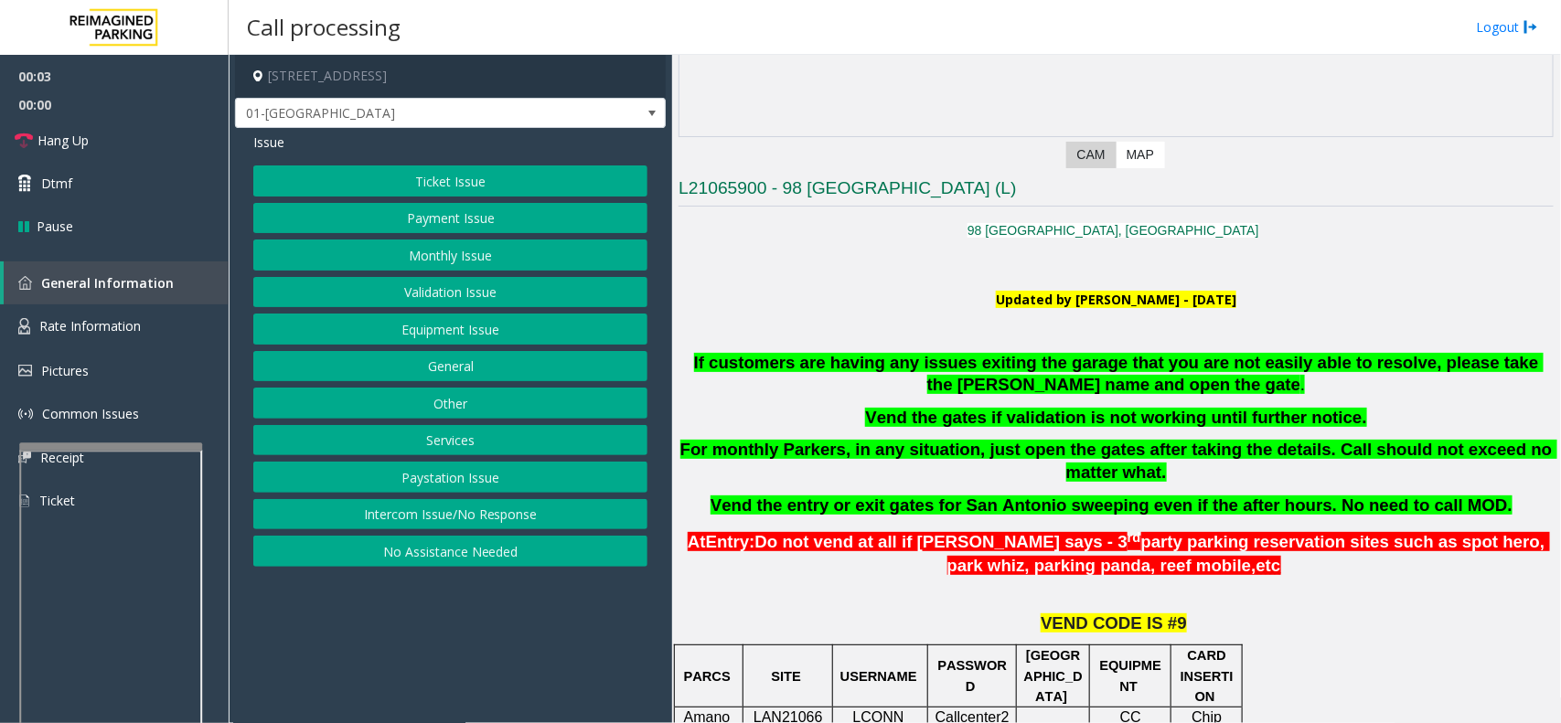
scroll to position [915, 0]
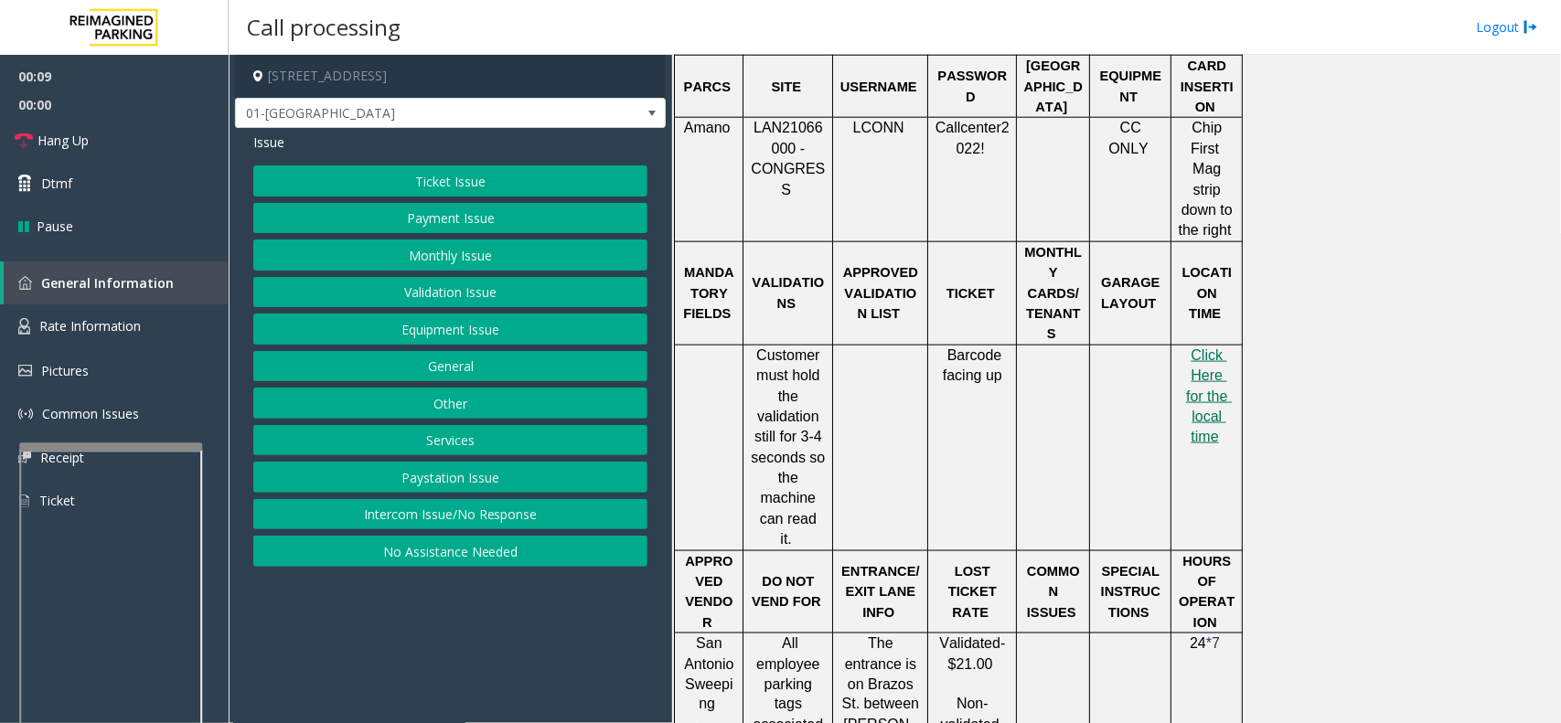
click at [395, 248] on button "Monthly Issue" at bounding box center [450, 255] width 394 height 31
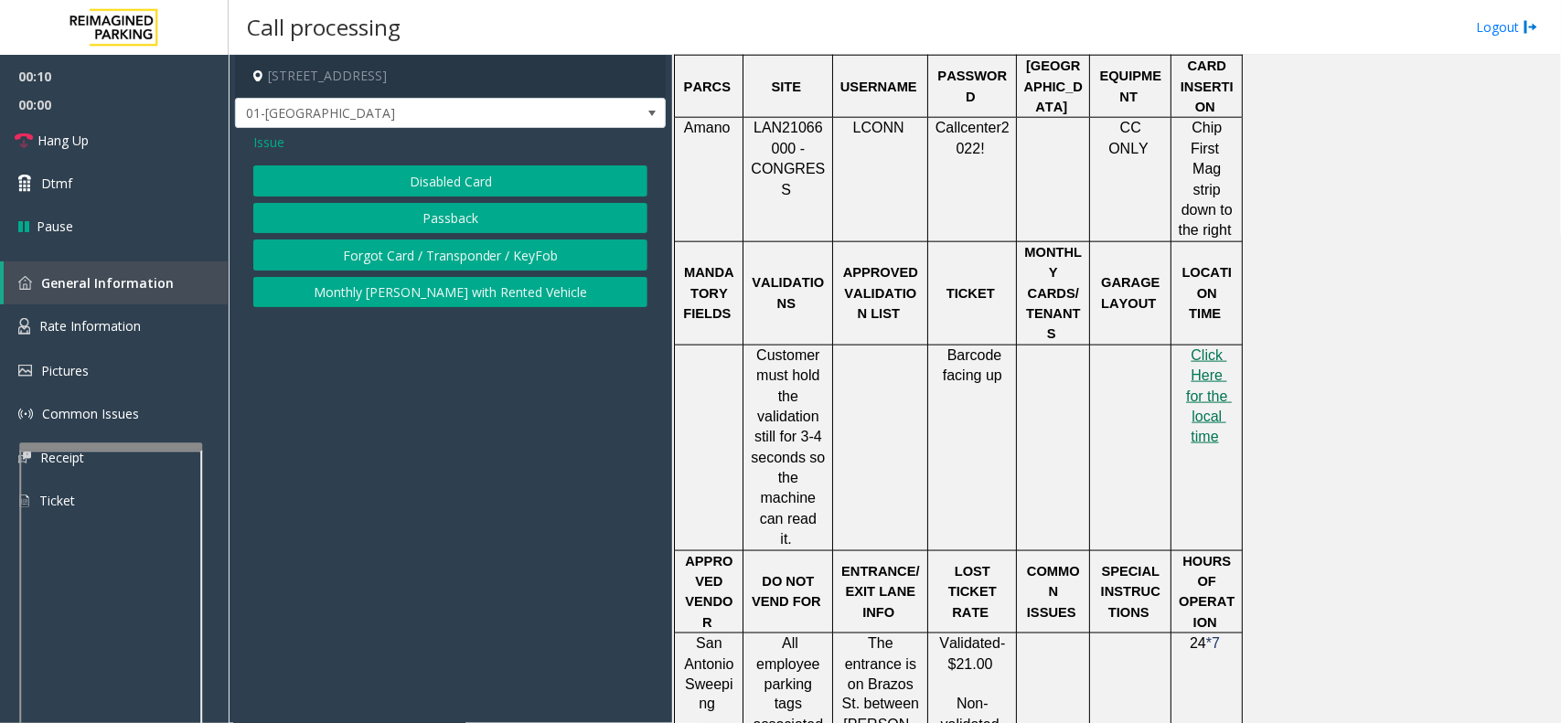
click at [401, 193] on button "Disabled Card" at bounding box center [450, 181] width 394 height 31
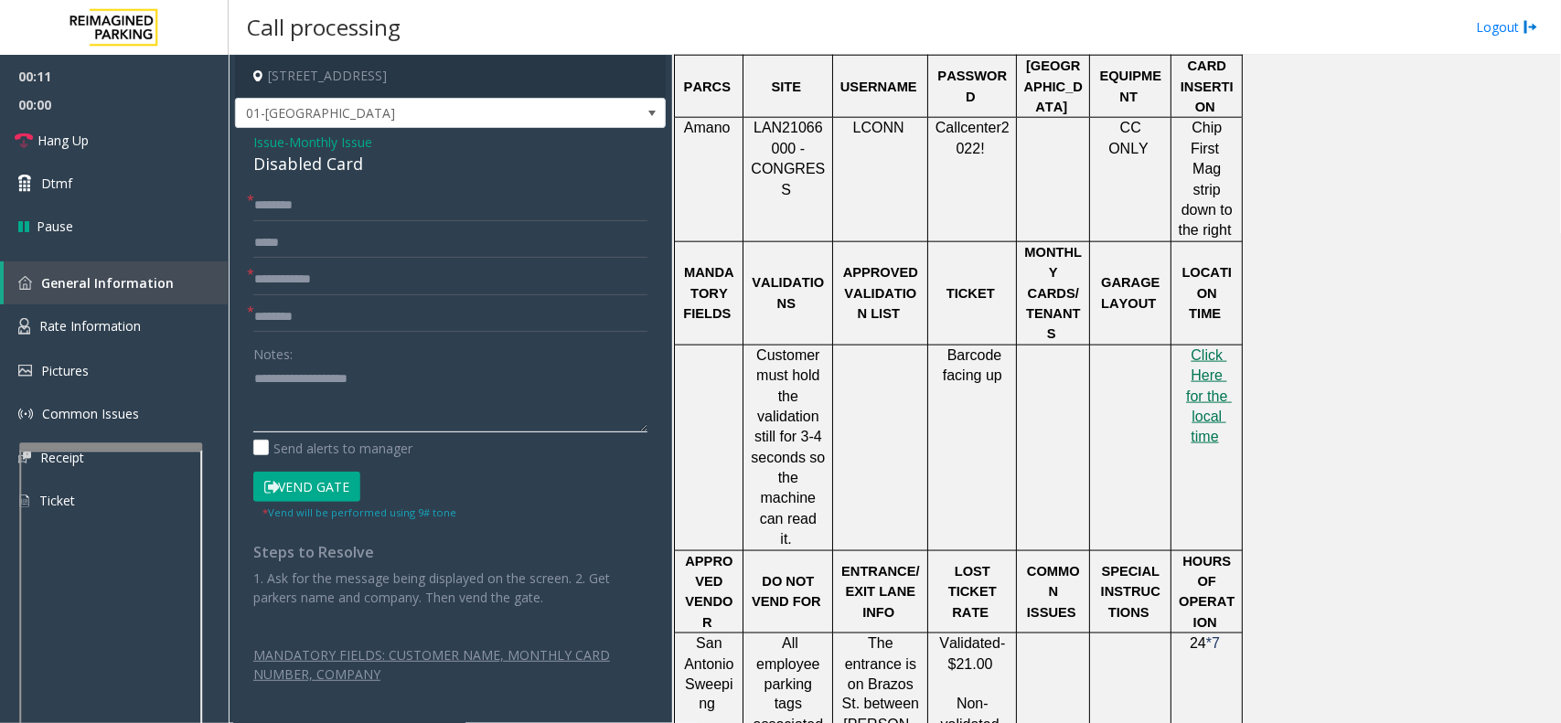
click at [306, 368] on textarea at bounding box center [450, 398] width 394 height 69
paste textarea "**********"
click at [372, 409] on textarea at bounding box center [450, 398] width 394 height 69
click at [330, 170] on div "Disabled Card" at bounding box center [450, 164] width 394 height 25
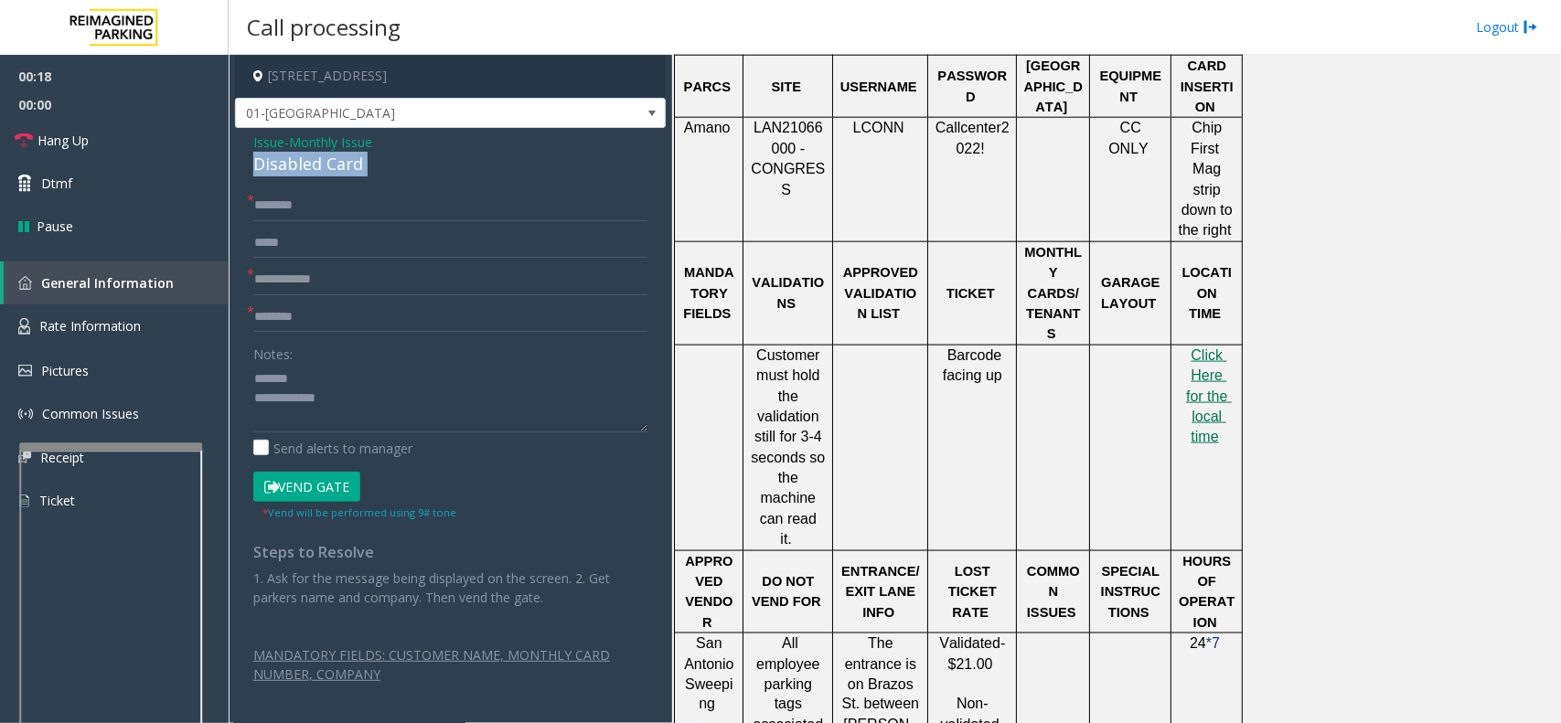
click at [330, 170] on div "Disabled Card" at bounding box center [450, 164] width 394 height 25
copy div "Disabled Card"
paste textarea "**********"
click at [329, 375] on textarea at bounding box center [450, 398] width 394 height 69
paste textarea "**********"
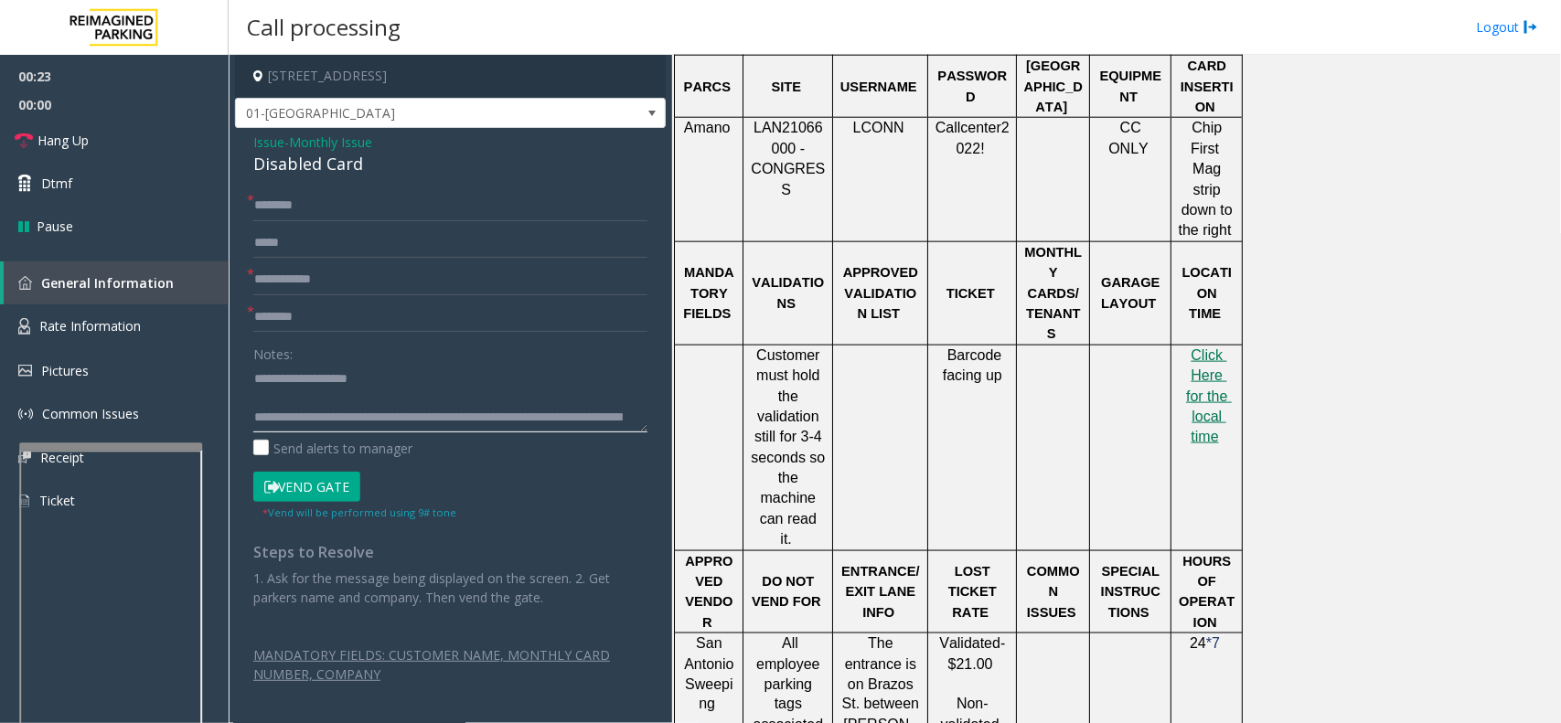
click at [359, 428] on textarea at bounding box center [450, 398] width 394 height 69
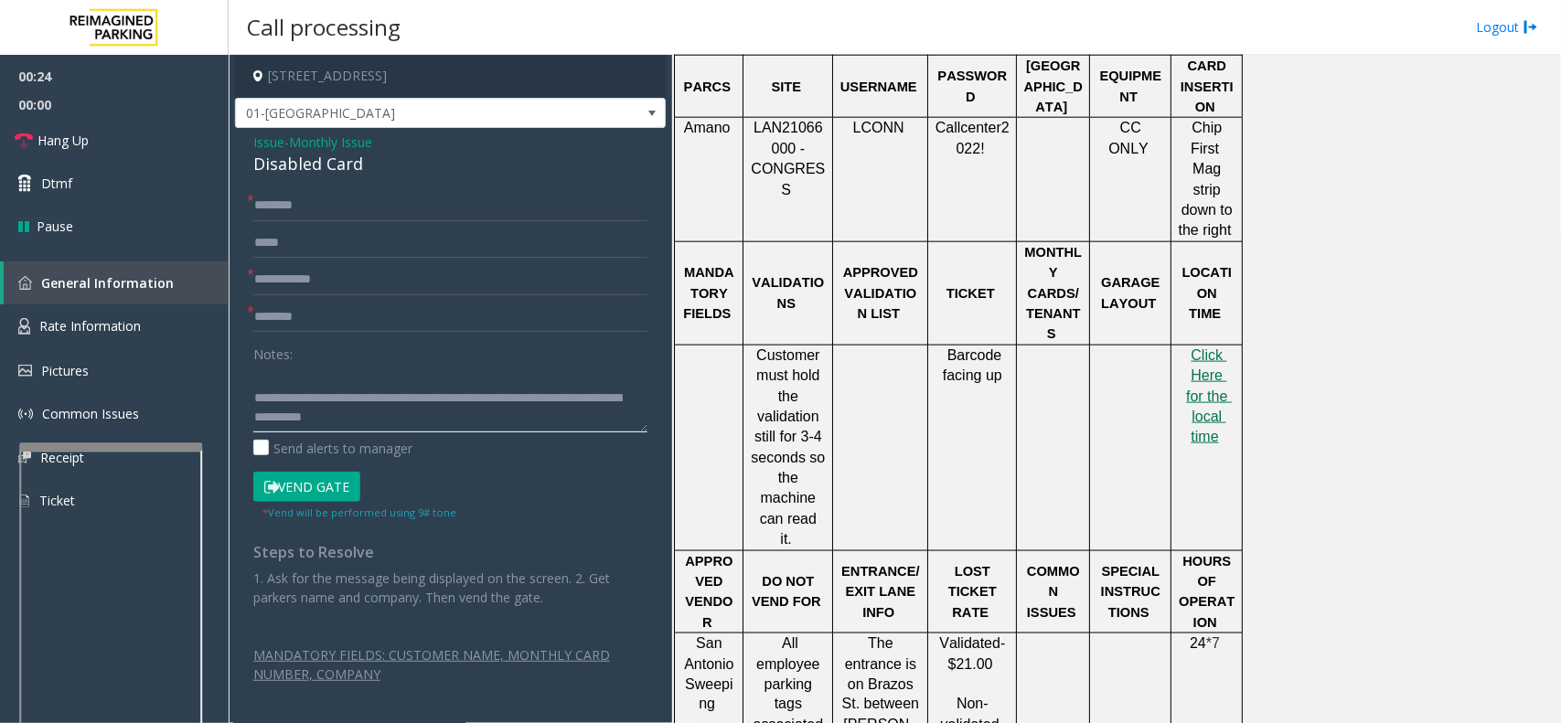
type textarea "**********"
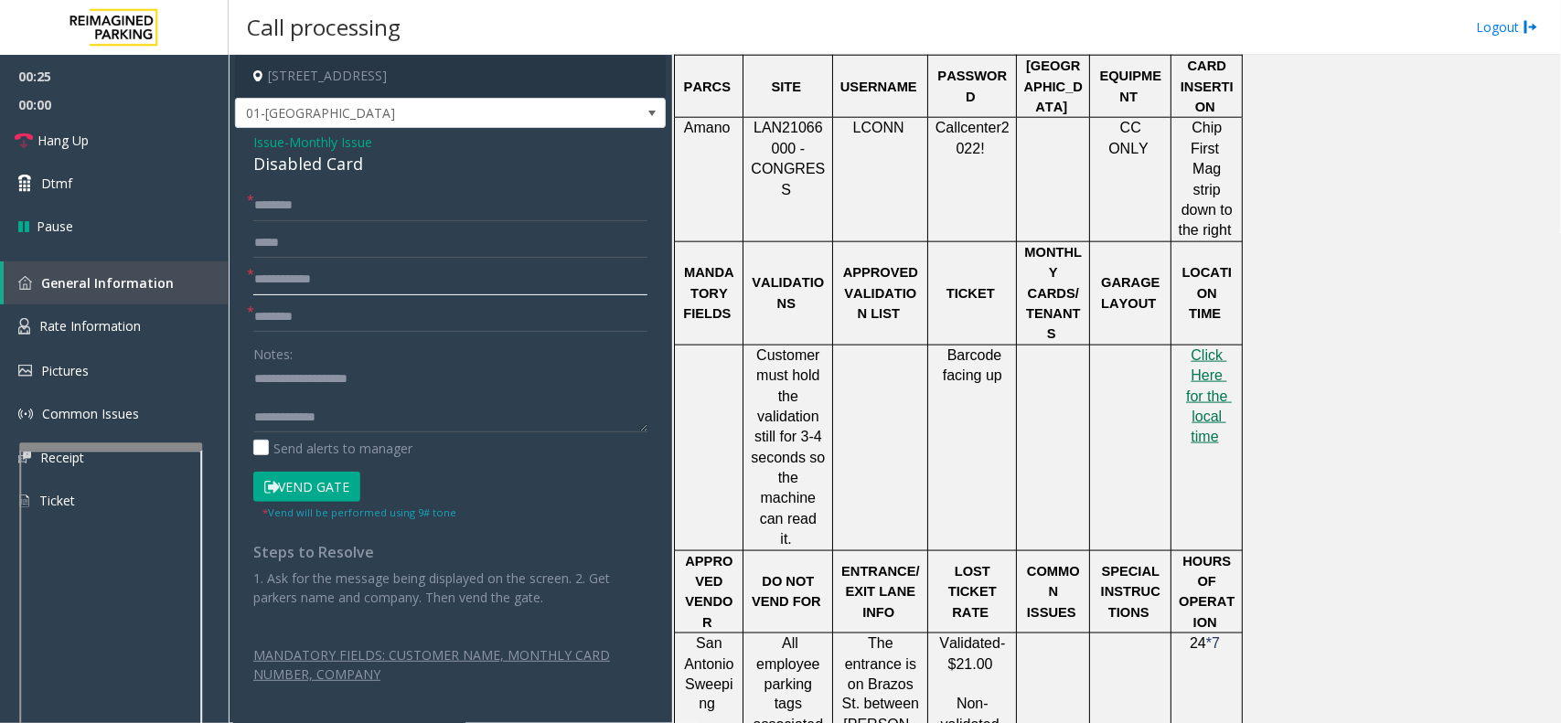
click at [352, 268] on input "text" at bounding box center [450, 279] width 394 height 31
type input "**"
click at [363, 322] on input "*" at bounding box center [450, 317] width 394 height 31
type input "**"
click at [373, 213] on input "*" at bounding box center [450, 205] width 394 height 31
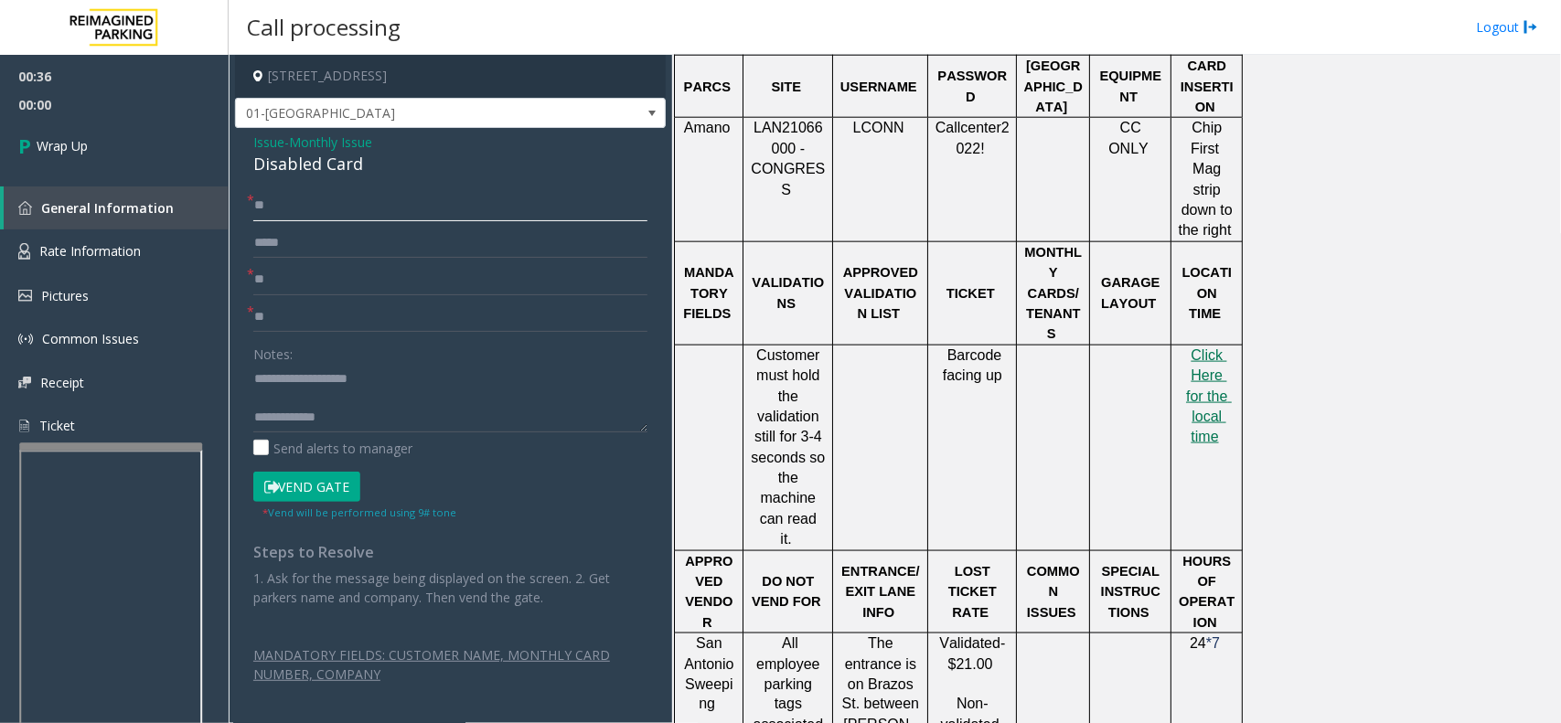
type input "**"
click at [412, 412] on textarea at bounding box center [450, 398] width 394 height 69
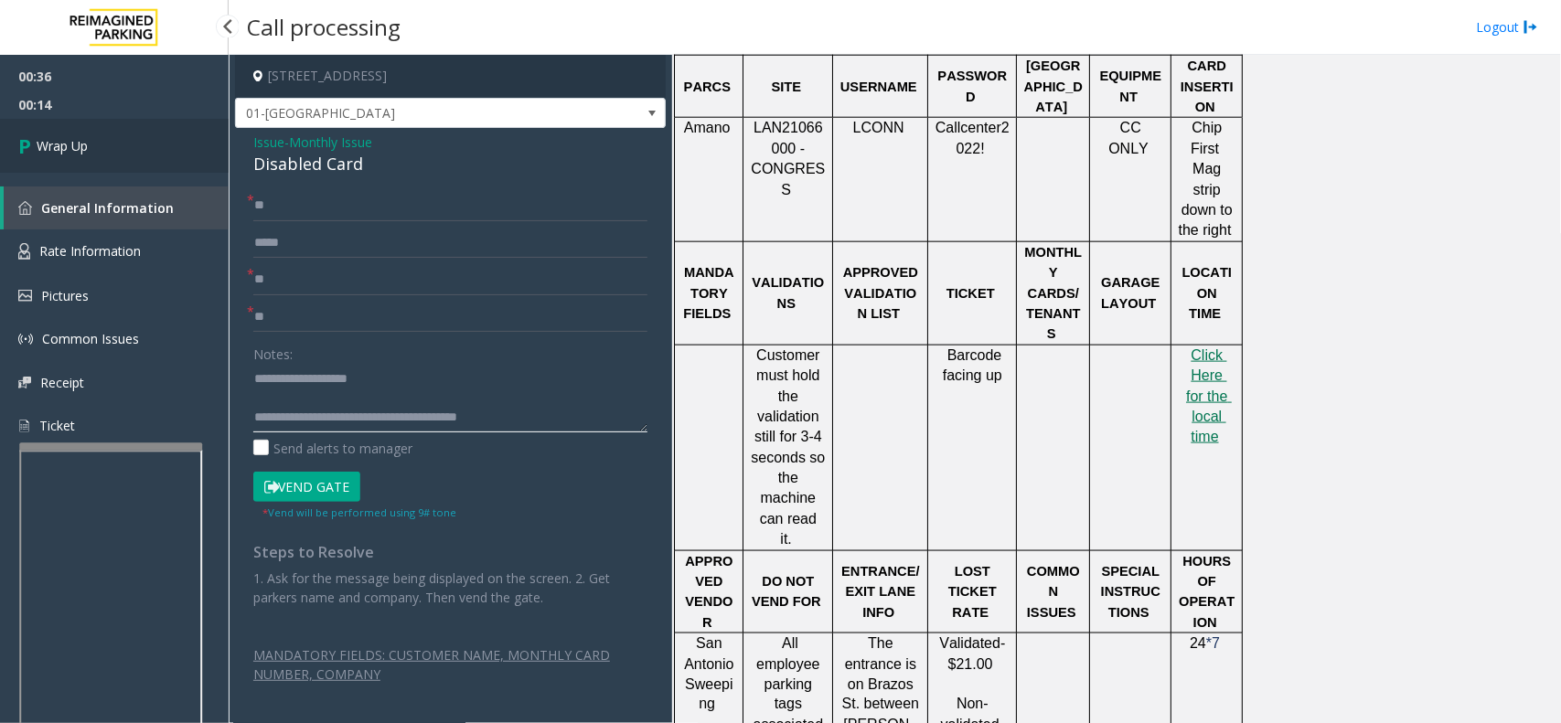
type textarea "**********"
click at [169, 147] on link "Wrap Up" at bounding box center [114, 146] width 229 height 54
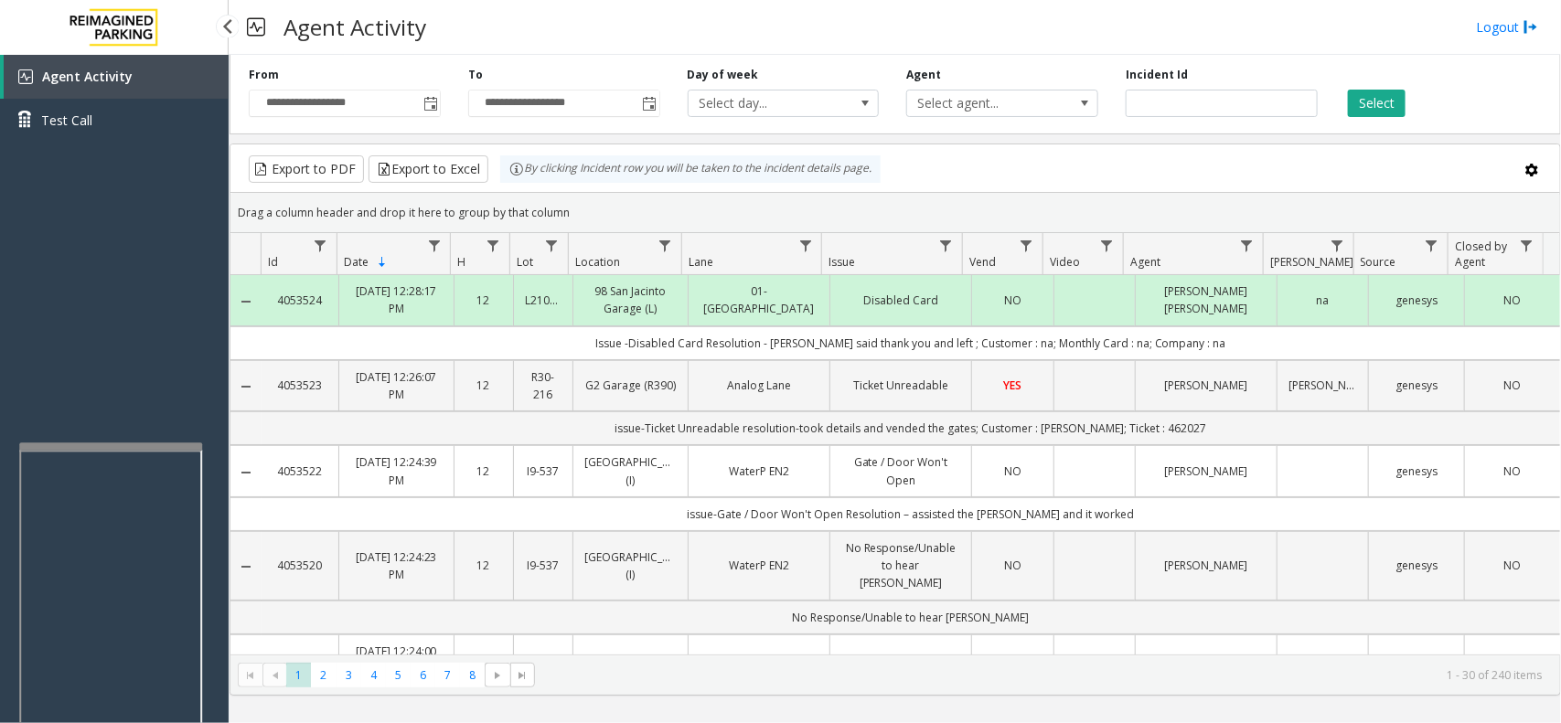
click at [169, 147] on div "Agent Activity Test Call" at bounding box center [114, 105] width 229 height 101
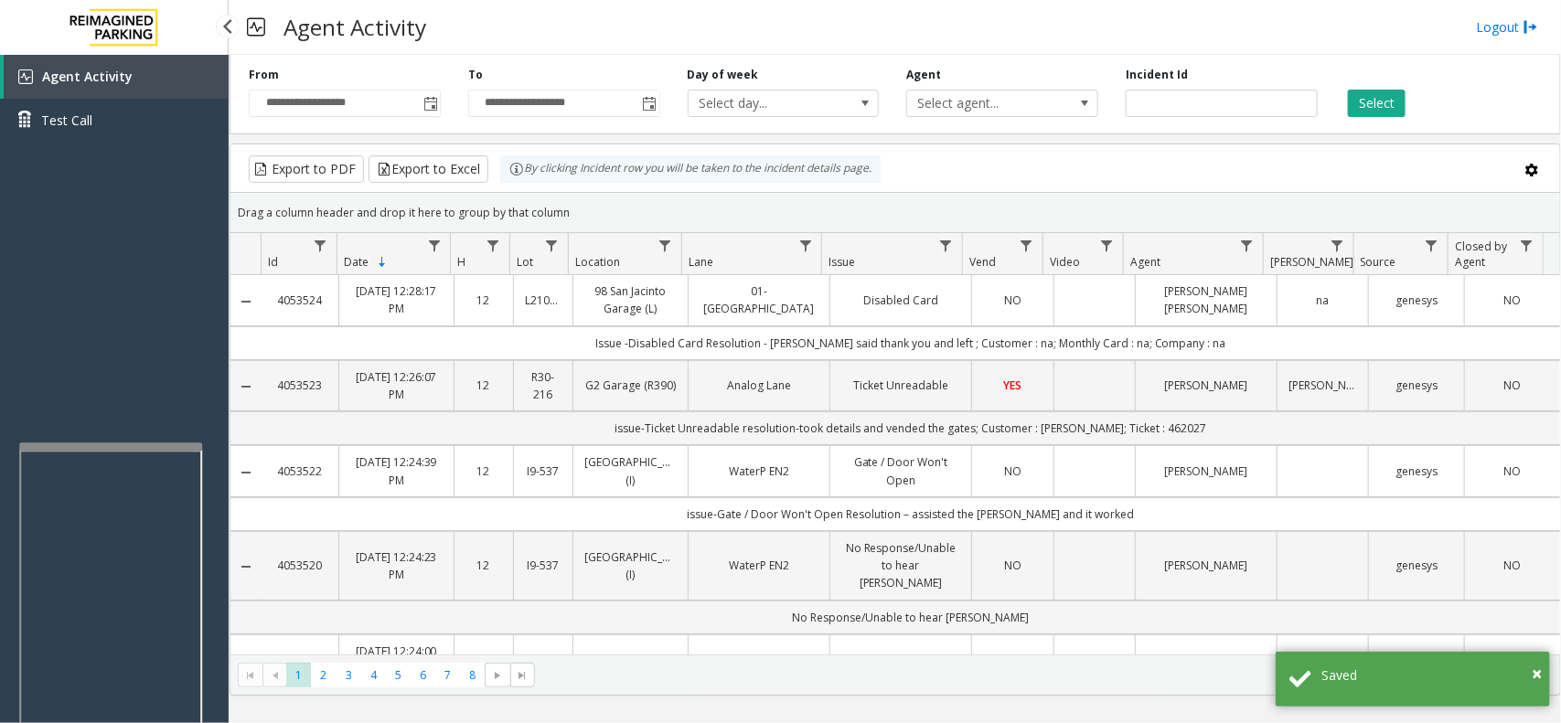
click at [169, 147] on div "Agent Activity Test Call" at bounding box center [114, 105] width 229 height 101
